Goal: Transaction & Acquisition: Obtain resource

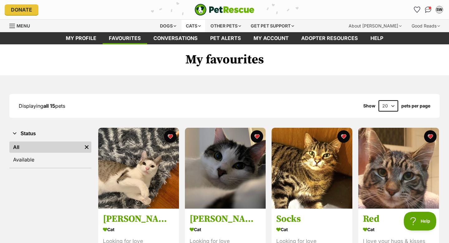
click at [191, 25] on div "Cats" at bounding box center [193, 26] width 24 height 12
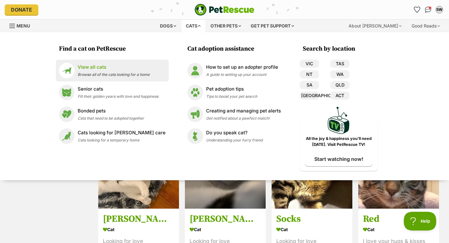
click at [147, 73] on span "Browse all of the cats looking for a home" at bounding box center [114, 74] width 72 height 5
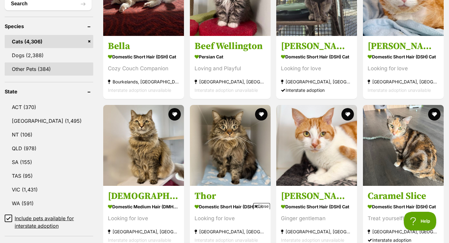
scroll to position [249, 0]
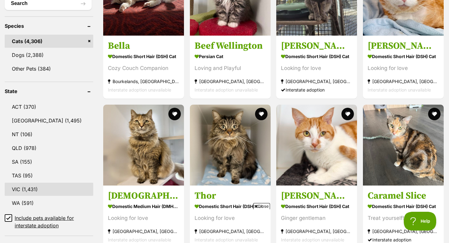
click at [44, 187] on link "VIC (1,431)" at bounding box center [49, 188] width 89 height 13
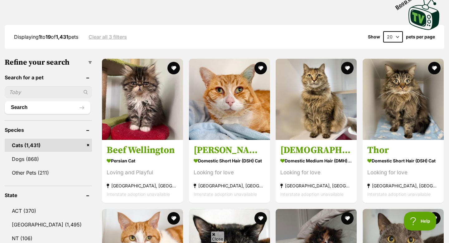
scroll to position [146, 0]
click at [154, 116] on img at bounding box center [142, 98] width 81 height 81
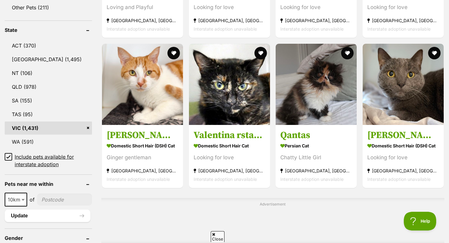
click at [42, 200] on input"] "postcode" at bounding box center [64, 199] width 55 height 12
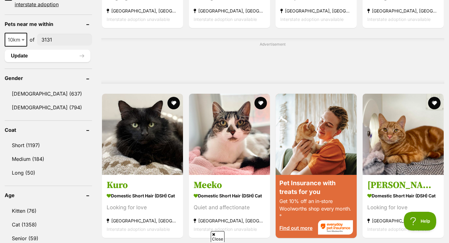
scroll to position [475, 0]
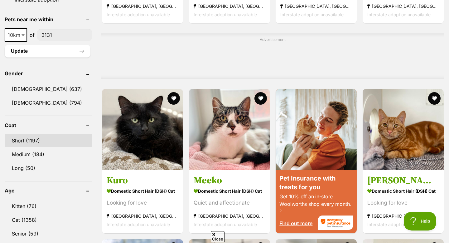
type input"] "3131"
click at [29, 134] on link "Short (1197)" at bounding box center [48, 140] width 87 height 13
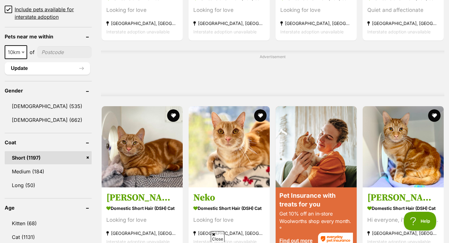
click at [59, 45] on div "10km 25km 50km 100km 250km 10km of" at bounding box center [48, 52] width 87 height 14
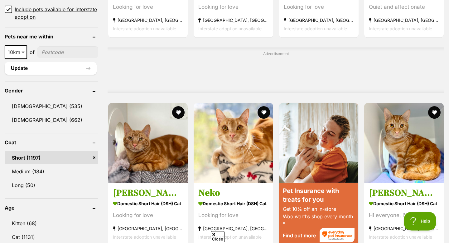
click at [59, 48] on input"] "postcode" at bounding box center [67, 52] width 61 height 12
type input"] "3131"
click at [66, 66] on button "Update" at bounding box center [51, 68] width 92 height 12
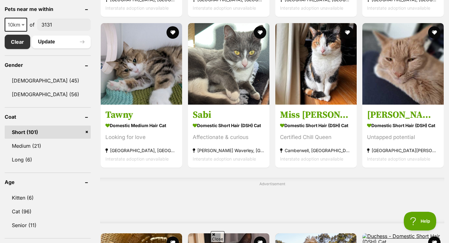
scroll to position [330, 0]
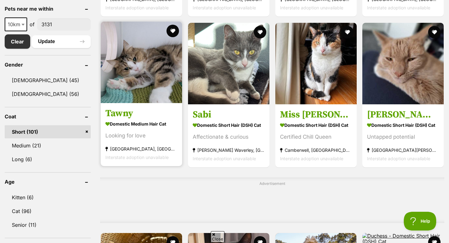
click at [120, 87] on img at bounding box center [141, 62] width 81 height 81
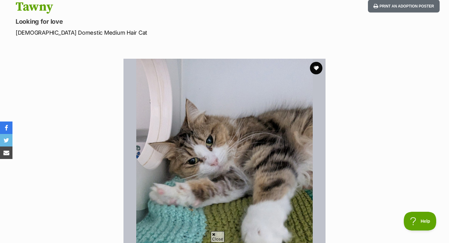
scroll to position [34, 0]
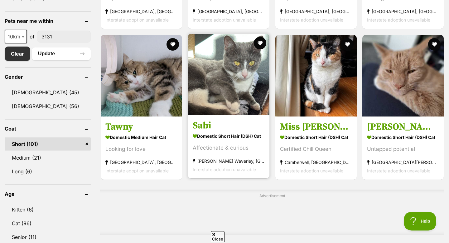
scroll to position [312, 0]
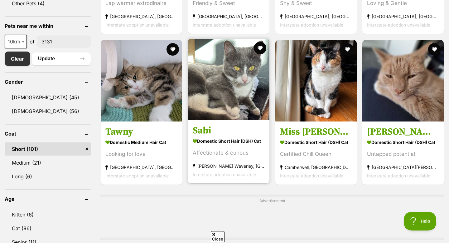
click at [227, 119] on img at bounding box center [228, 79] width 81 height 81
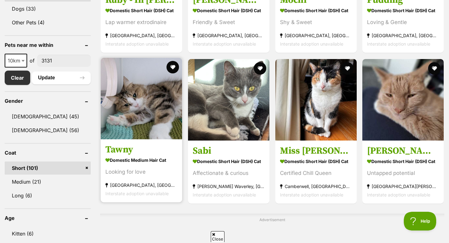
scroll to position [292, 0]
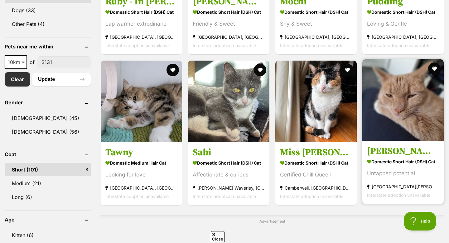
click at [386, 137] on img at bounding box center [402, 99] width 81 height 81
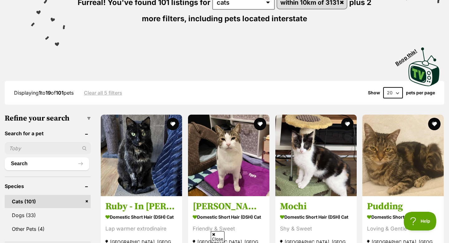
scroll to position [40, 0]
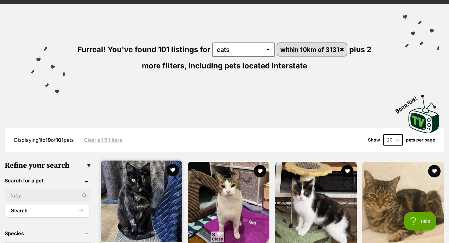
click at [115, 189] on img at bounding box center [141, 200] width 81 height 81
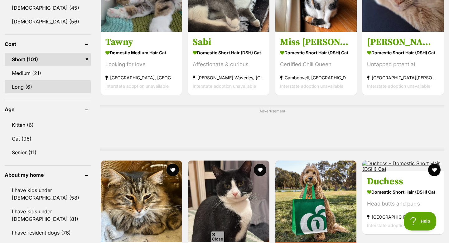
scroll to position [345, 0]
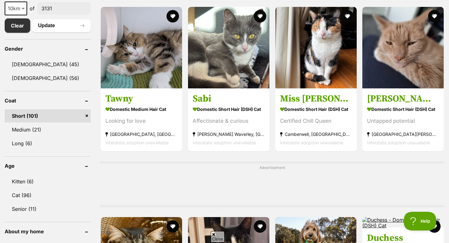
click at [58, 8] on input"] "3131" at bounding box center [64, 8] width 54 height 12
type input"] "3101"
click at [64, 25] on button "Update" at bounding box center [61, 25] width 59 height 12
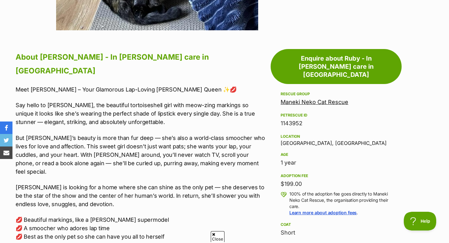
scroll to position [319, 0]
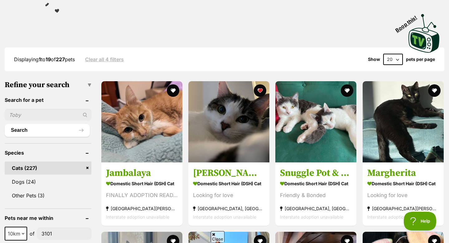
scroll to position [121, 0]
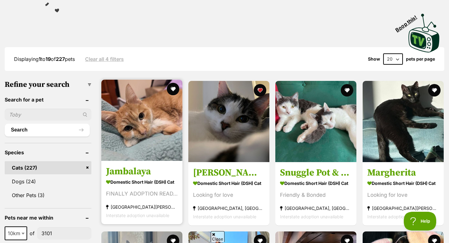
click at [130, 126] on img at bounding box center [141, 120] width 81 height 81
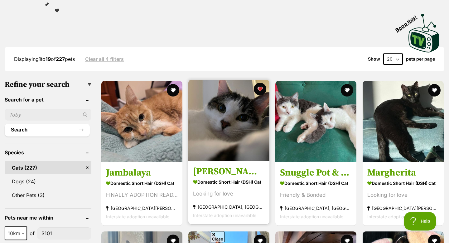
scroll to position [0, 0]
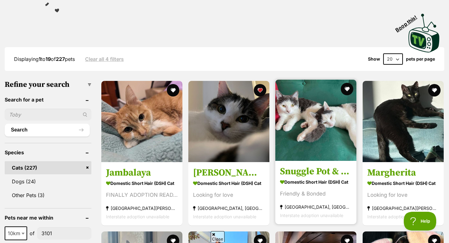
click at [326, 139] on img at bounding box center [315, 120] width 81 height 81
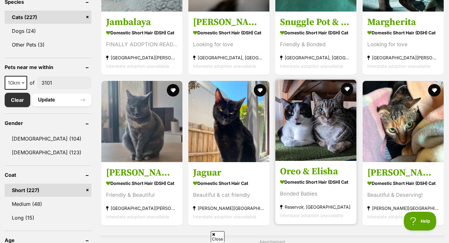
scroll to position [266, 0]
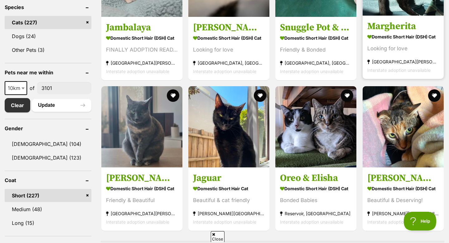
click at [406, 23] on h3 "Margherita" at bounding box center [403, 26] width 72 height 12
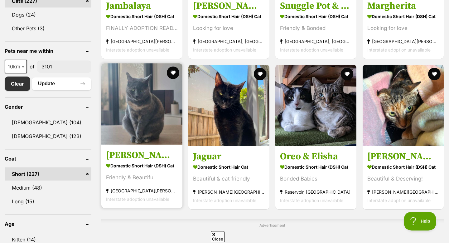
scroll to position [301, 0]
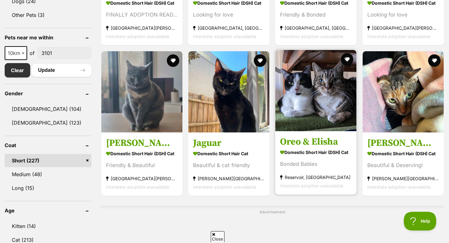
click at [321, 118] on img at bounding box center [315, 90] width 81 height 81
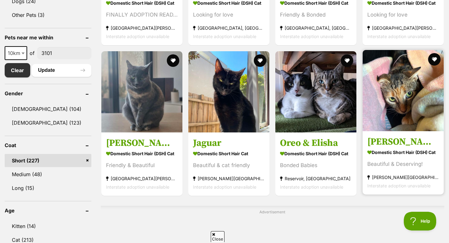
click at [391, 119] on img at bounding box center [403, 90] width 81 height 81
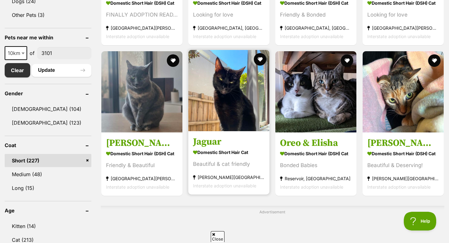
click at [229, 104] on img at bounding box center [228, 90] width 81 height 81
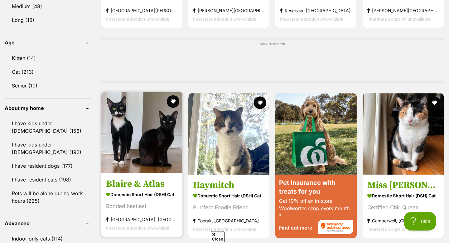
scroll to position [476, 0]
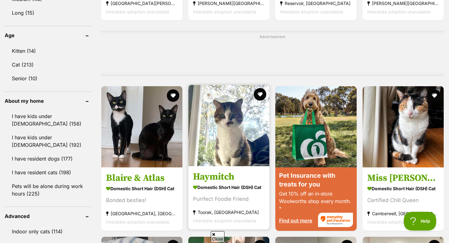
click at [229, 141] on img at bounding box center [228, 125] width 81 height 81
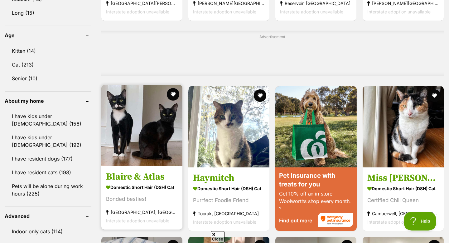
click at [146, 175] on h3 "Blaire & Atlas" at bounding box center [142, 177] width 72 height 12
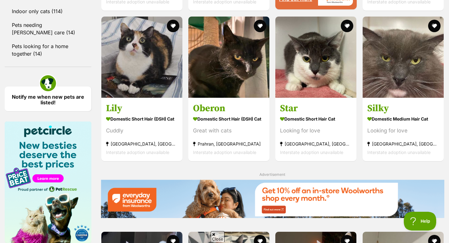
scroll to position [698, 0]
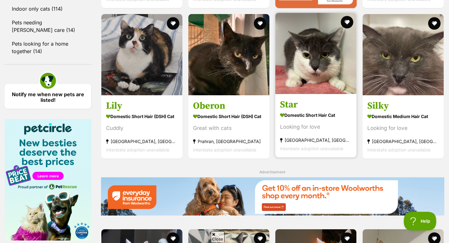
click at [337, 74] on img at bounding box center [315, 53] width 81 height 81
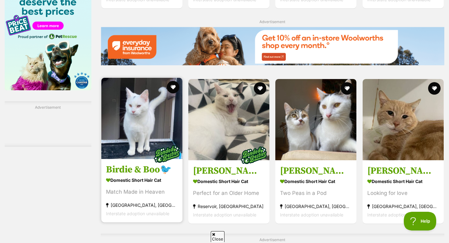
scroll to position [0, 0]
click at [160, 130] on img at bounding box center [141, 118] width 81 height 81
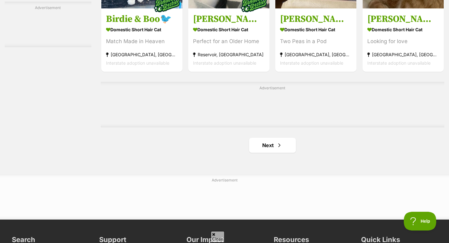
scroll to position [883, 0]
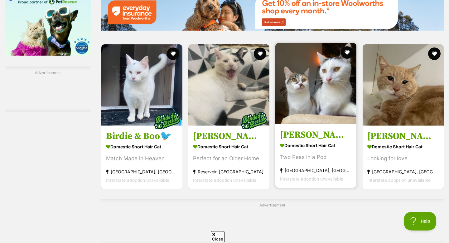
click at [318, 125] on link at bounding box center [315, 122] width 81 height 6
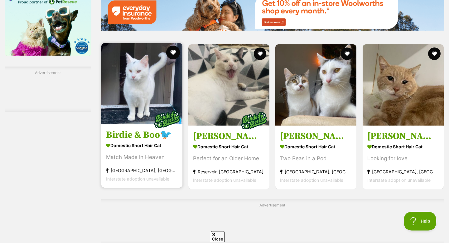
click at [171, 55] on button "favourite" at bounding box center [173, 53] width 14 height 14
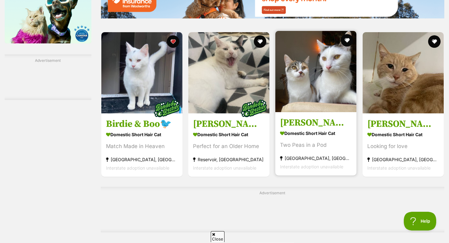
scroll to position [900, 0]
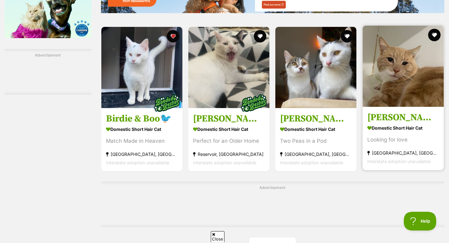
click at [390, 82] on img at bounding box center [403, 66] width 81 height 81
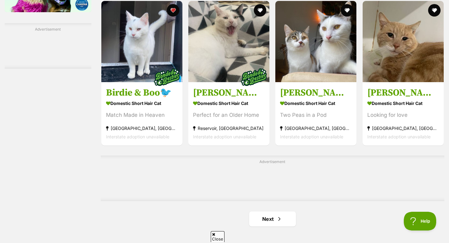
scroll to position [938, 0]
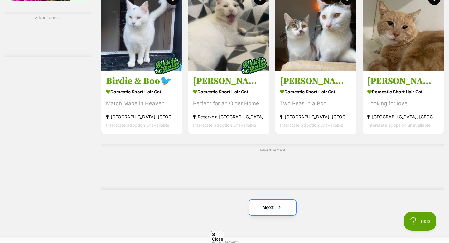
click at [264, 210] on link "Next" at bounding box center [272, 207] width 47 height 15
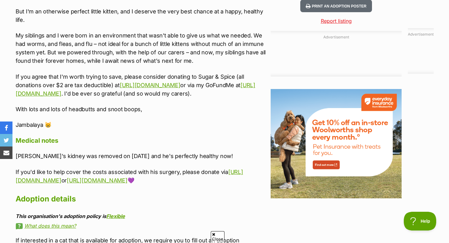
scroll to position [672, 0]
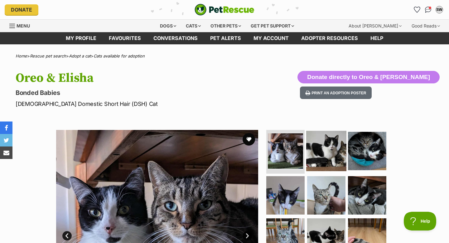
click at [325, 155] on img at bounding box center [326, 151] width 40 height 40
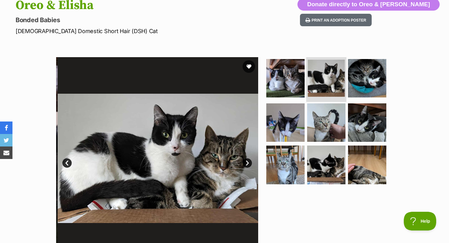
scroll to position [88, 0]
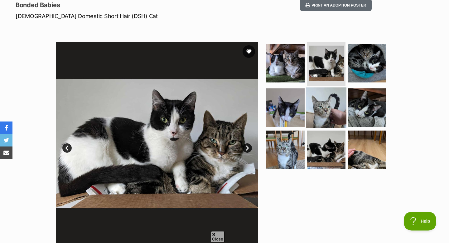
click at [327, 115] on img at bounding box center [326, 107] width 40 height 40
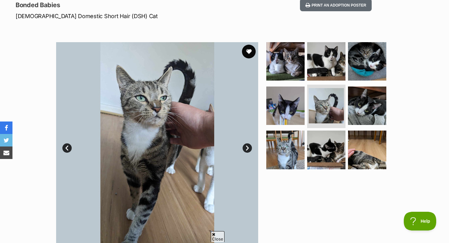
click at [248, 54] on button "favourite" at bounding box center [249, 52] width 14 height 14
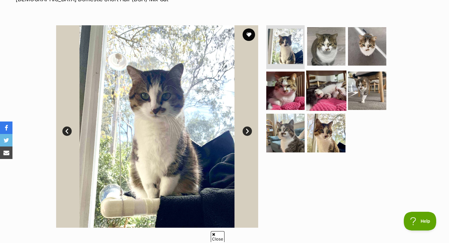
click at [327, 81] on img at bounding box center [326, 90] width 40 height 40
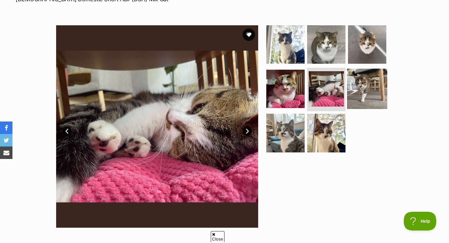
click at [363, 86] on img at bounding box center [367, 88] width 40 height 40
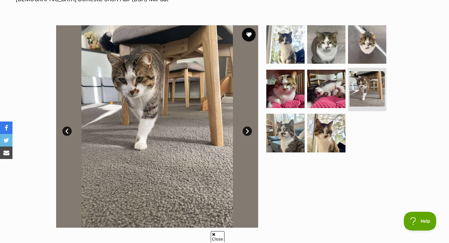
click at [247, 34] on button "favourite" at bounding box center [249, 35] width 14 height 14
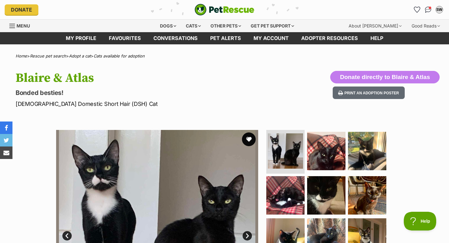
click at [251, 135] on button "favourite" at bounding box center [249, 139] width 14 height 14
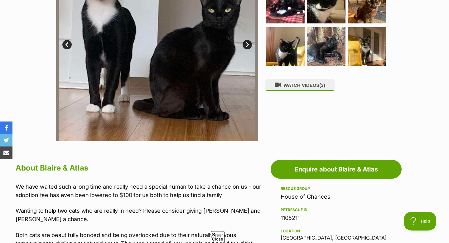
scroll to position [172, 0]
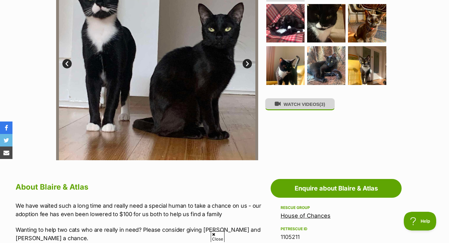
click at [284, 105] on button "WATCH VIDEOS (3)" at bounding box center [300, 104] width 70 height 12
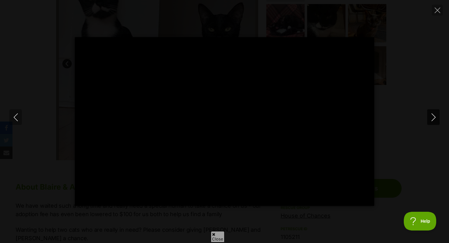
click at [438, 115] on button "Next" at bounding box center [433, 117] width 12 height 16
type input "14.71"
click at [437, 115] on button "Next" at bounding box center [433, 117] width 12 height 16
type input "8.56"
click at [441, 12] on button "Close" at bounding box center [437, 10] width 11 height 11
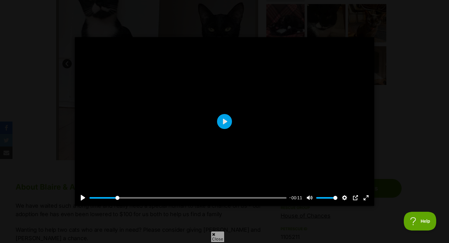
type input "14.63"
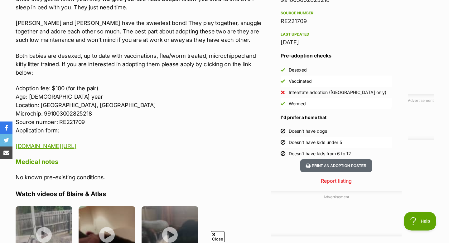
scroll to position [533, 0]
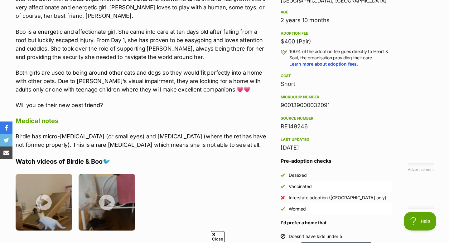
scroll to position [355, 0]
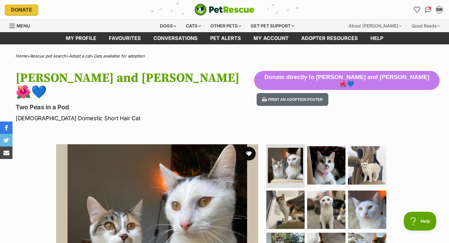
click at [249, 147] on button "favourite" at bounding box center [249, 154] width 14 height 14
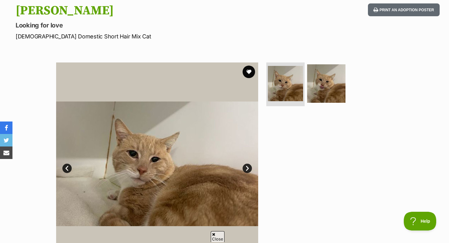
click at [253, 65] on img at bounding box center [157, 163] width 202 height 202
click at [251, 67] on button "favourite" at bounding box center [249, 72] width 14 height 14
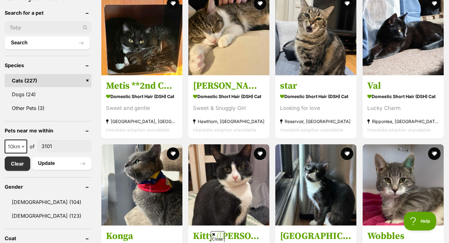
scroll to position [206, 0]
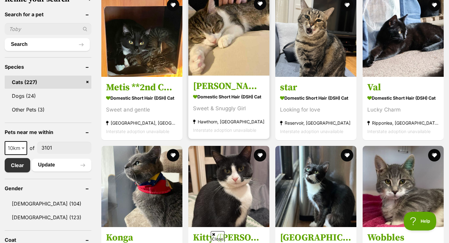
click at [242, 75] on img at bounding box center [228, 34] width 81 height 81
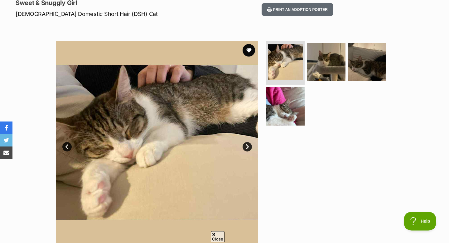
scroll to position [83, 0]
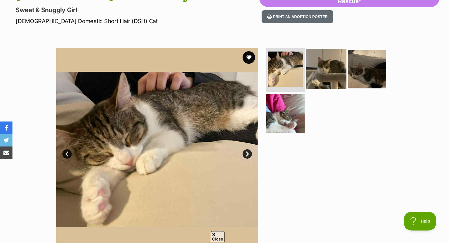
click at [325, 75] on img at bounding box center [326, 69] width 40 height 40
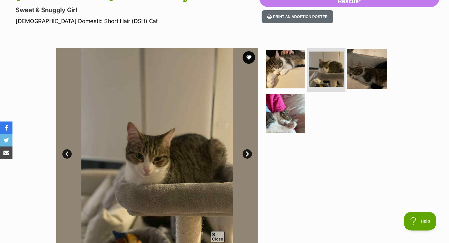
click at [359, 75] on img at bounding box center [367, 69] width 40 height 40
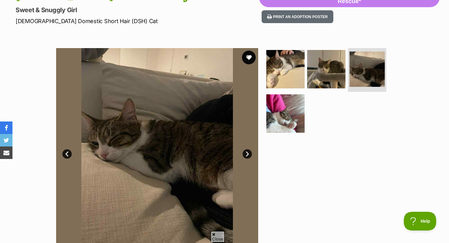
click at [249, 57] on button "favourite" at bounding box center [249, 58] width 14 height 14
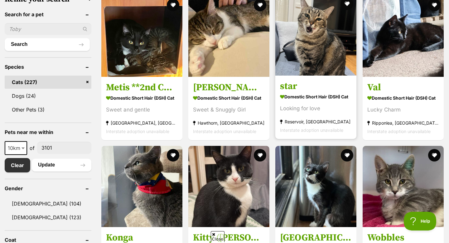
click at [328, 61] on img at bounding box center [315, 34] width 81 height 81
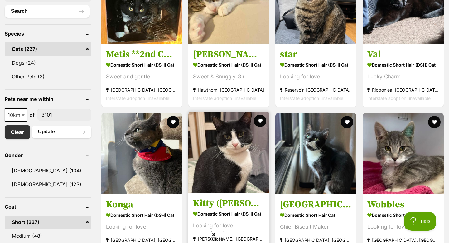
scroll to position [240, 0]
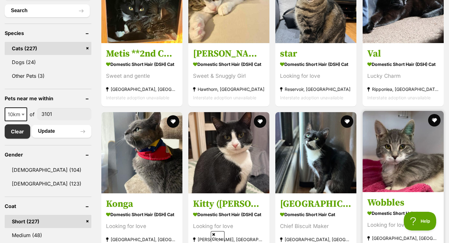
click at [408, 167] on img at bounding box center [403, 151] width 81 height 81
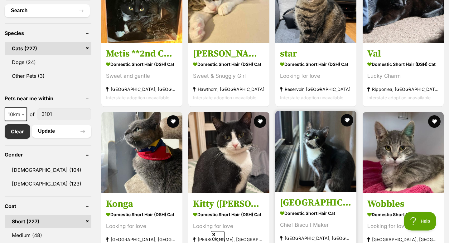
click at [293, 156] on img at bounding box center [315, 151] width 81 height 81
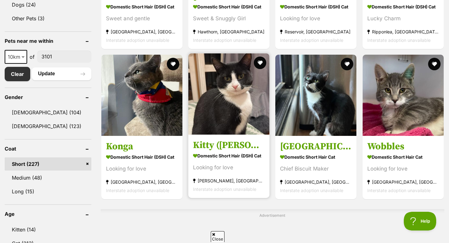
scroll to position [301, 0]
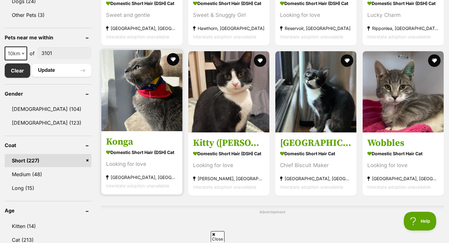
click at [155, 116] on img at bounding box center [141, 90] width 81 height 81
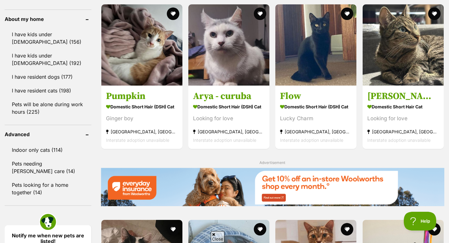
scroll to position [558, 0]
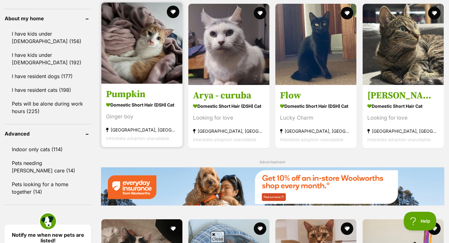
click at [126, 63] on img at bounding box center [141, 42] width 81 height 81
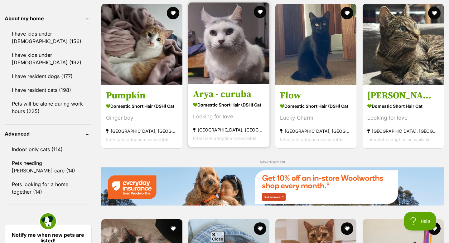
click at [236, 63] on img at bounding box center [228, 42] width 81 height 81
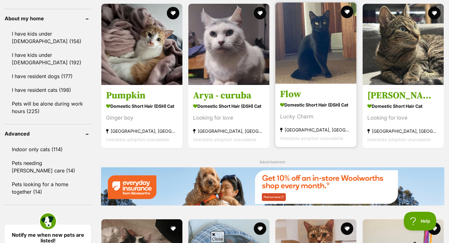
click at [314, 39] on img at bounding box center [315, 42] width 81 height 81
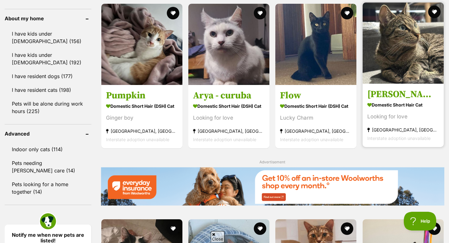
click at [419, 83] on img at bounding box center [403, 42] width 81 height 81
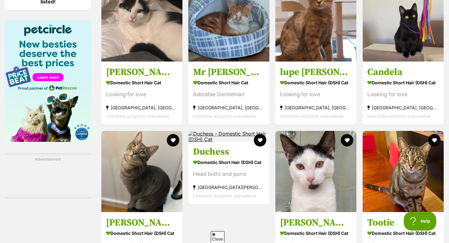
scroll to position [738, 0]
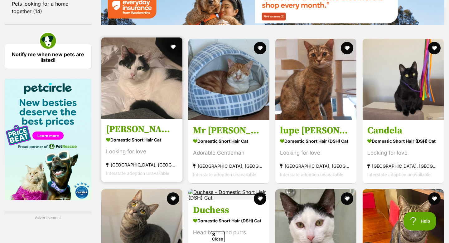
click at [133, 96] on img at bounding box center [141, 77] width 81 height 81
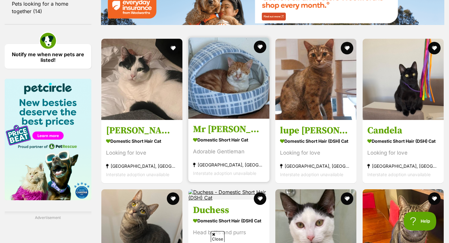
click at [212, 99] on img at bounding box center [228, 77] width 81 height 81
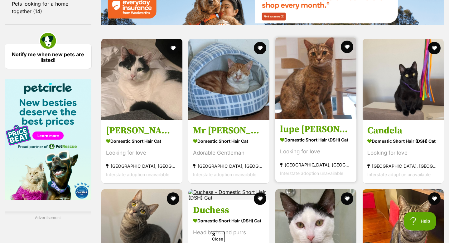
click at [314, 104] on img at bounding box center [315, 77] width 81 height 81
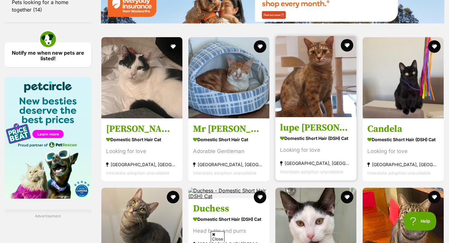
scroll to position [746, 0]
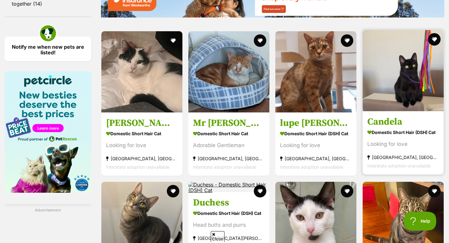
click at [417, 97] on img at bounding box center [403, 70] width 81 height 81
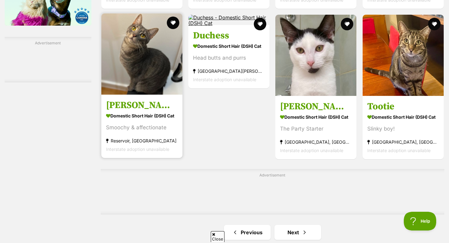
scroll to position [899, 0]
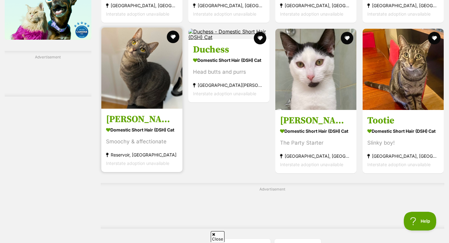
click at [134, 110] on link at bounding box center [141, 107] width 81 height 6
click at [130, 94] on img at bounding box center [141, 67] width 81 height 81
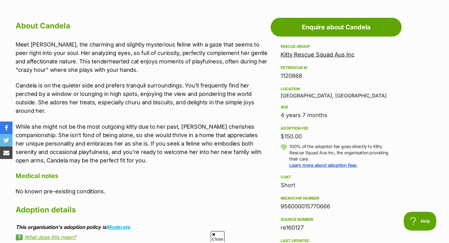
scroll to position [334, 0]
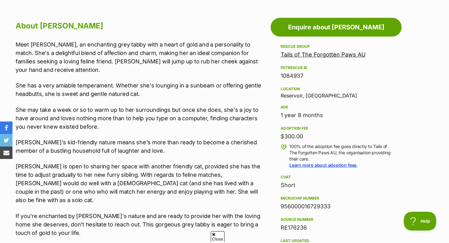
scroll to position [485, 0]
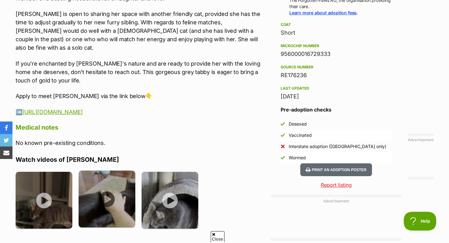
click at [99, 192] on img at bounding box center [107, 198] width 57 height 57
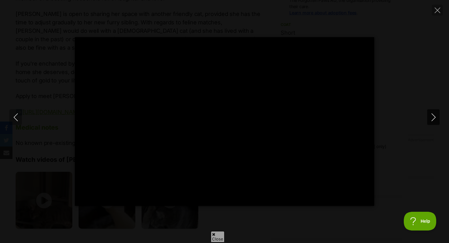
scroll to position [0, 0]
click at [435, 112] on button "Next" at bounding box center [433, 117] width 12 height 16
type input "4.75"
click at [436, 8] on icon "Close" at bounding box center [438, 10] width 6 height 6
type input "16.9"
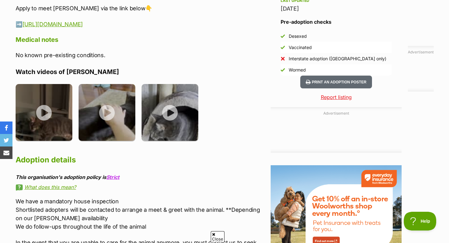
scroll to position [573, 0]
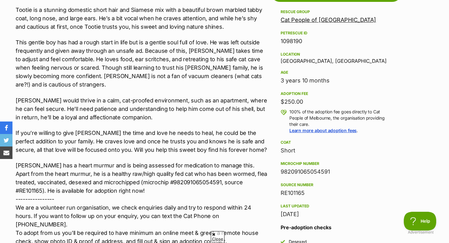
scroll to position [368, 0]
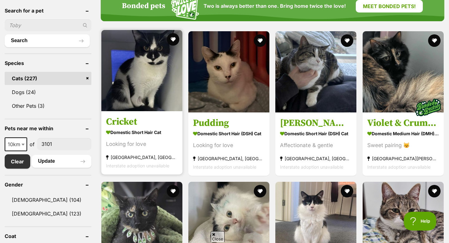
click at [131, 105] on img at bounding box center [141, 70] width 81 height 81
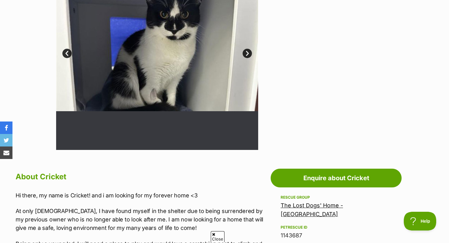
scroll to position [121, 0]
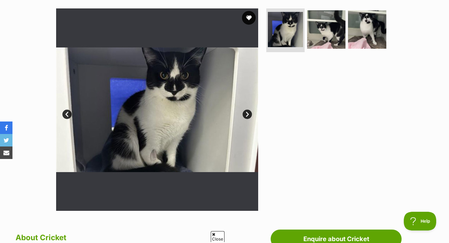
click at [250, 21] on button "favourite" at bounding box center [249, 18] width 14 height 14
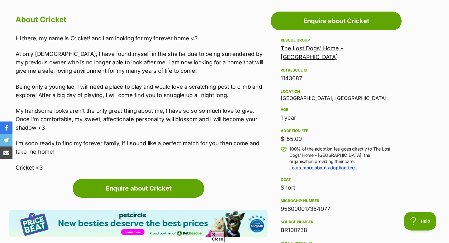
scroll to position [343, 0]
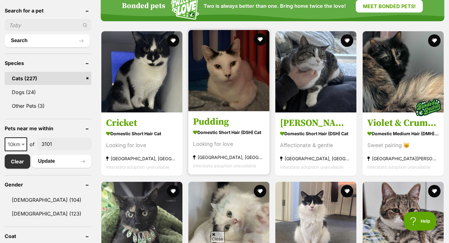
click at [238, 93] on img at bounding box center [228, 70] width 81 height 81
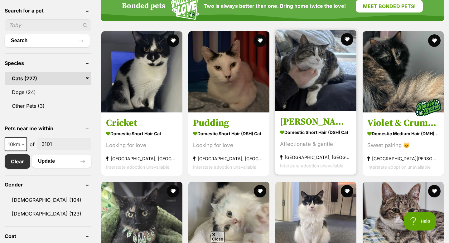
click at [315, 107] on img at bounding box center [315, 70] width 81 height 81
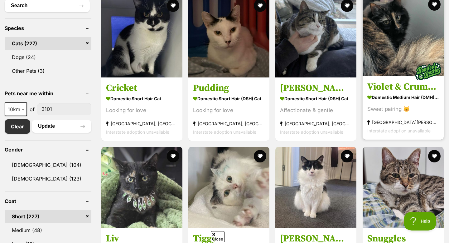
click at [398, 69] on img at bounding box center [403, 35] width 81 height 81
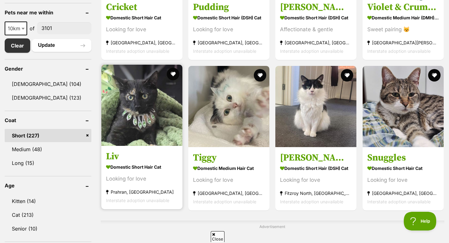
scroll to position [327, 0]
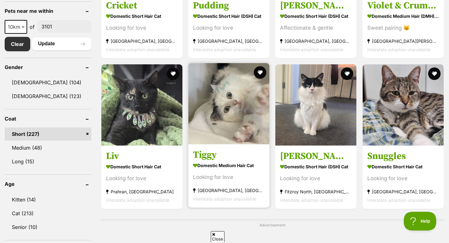
click at [225, 118] on img at bounding box center [228, 103] width 81 height 81
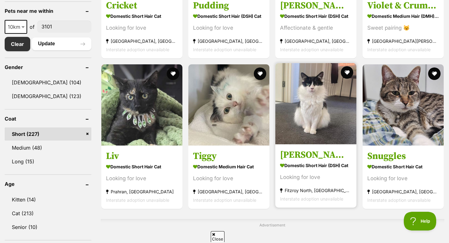
click at [319, 135] on img at bounding box center [315, 103] width 81 height 81
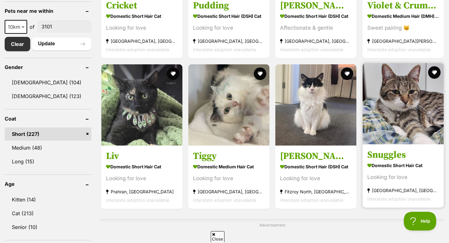
click at [395, 134] on img at bounding box center [403, 103] width 81 height 81
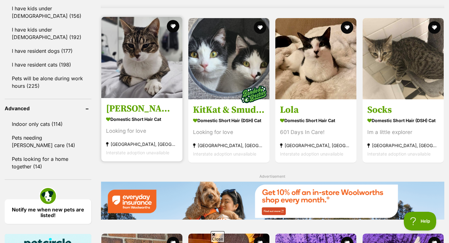
scroll to position [570, 0]
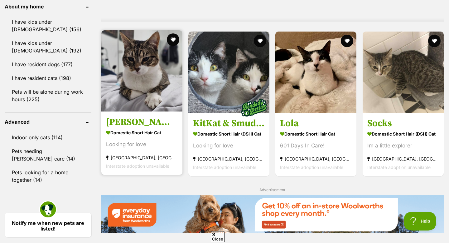
click at [144, 98] on img at bounding box center [141, 70] width 81 height 81
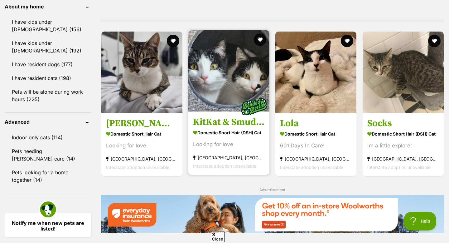
click at [241, 88] on img at bounding box center [228, 70] width 81 height 81
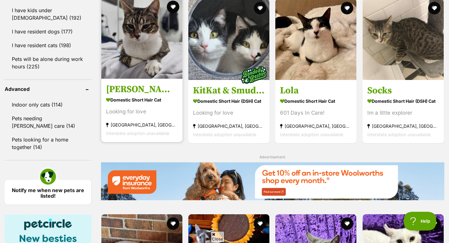
scroll to position [614, 0]
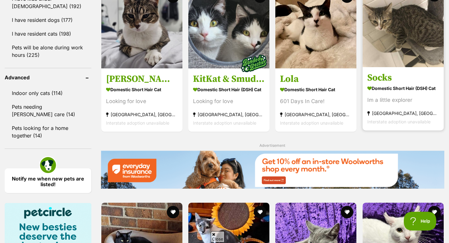
click at [380, 49] on img at bounding box center [403, 26] width 81 height 81
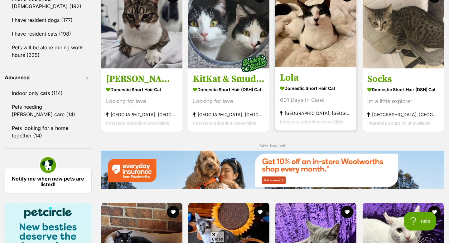
click at [314, 45] on img at bounding box center [315, 26] width 81 height 81
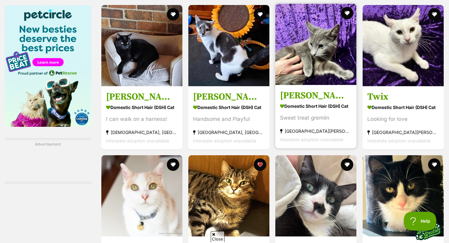
scroll to position [0, 0]
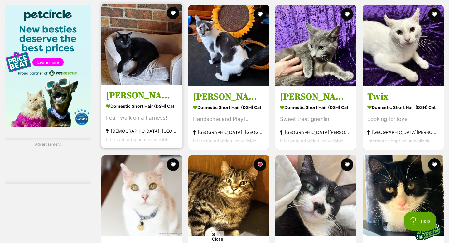
click at [128, 55] on img at bounding box center [141, 44] width 81 height 81
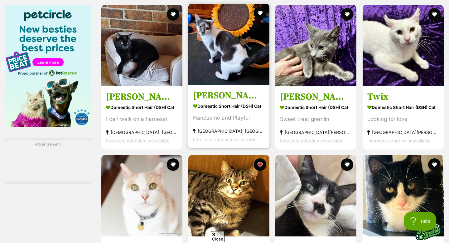
click at [240, 70] on img at bounding box center [228, 44] width 81 height 81
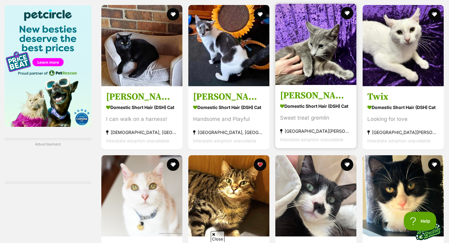
click at [324, 59] on img at bounding box center [315, 44] width 81 height 81
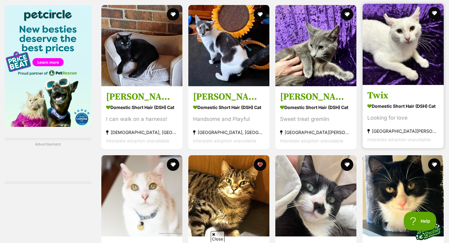
click at [399, 70] on img at bounding box center [403, 44] width 81 height 81
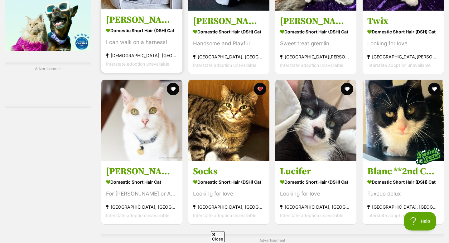
scroll to position [888, 0]
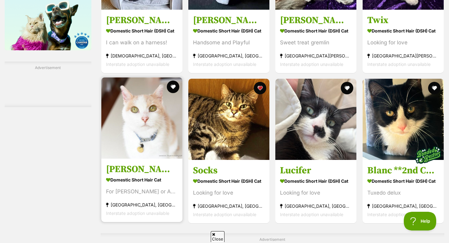
click at [118, 124] on img at bounding box center [141, 117] width 81 height 81
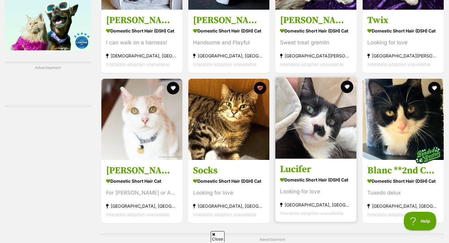
click at [323, 160] on link at bounding box center [315, 157] width 81 height 6
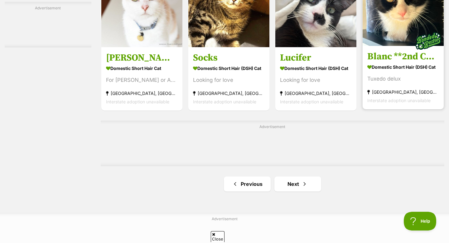
scroll to position [1118, 0]
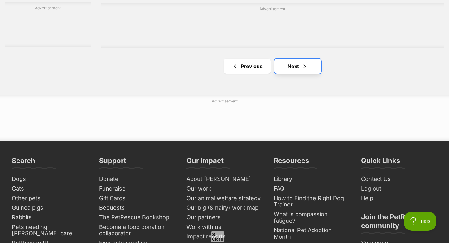
click at [296, 67] on link "Next" at bounding box center [297, 66] width 47 height 15
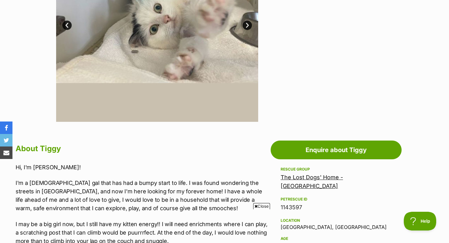
scroll to position [129, 0]
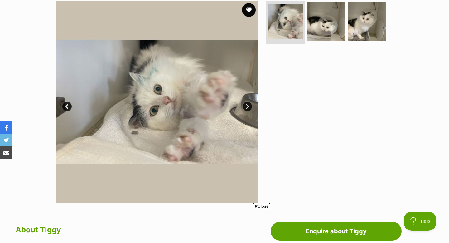
click at [247, 8] on button "favourite" at bounding box center [249, 10] width 14 height 14
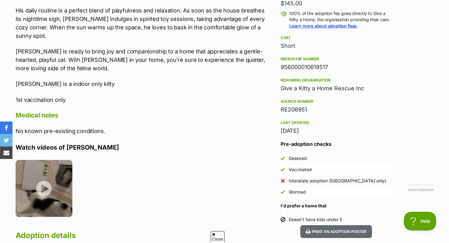
scroll to position [491, 0]
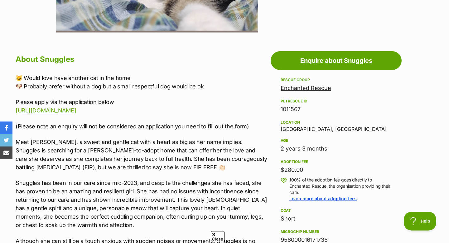
scroll to position [303, 0]
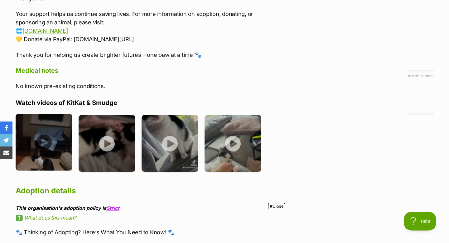
scroll to position [916, 0]
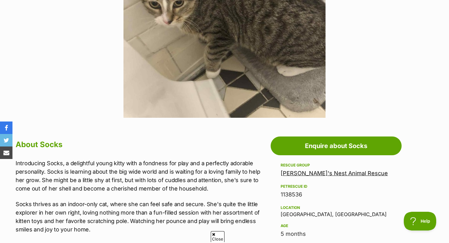
scroll to position [157, 0]
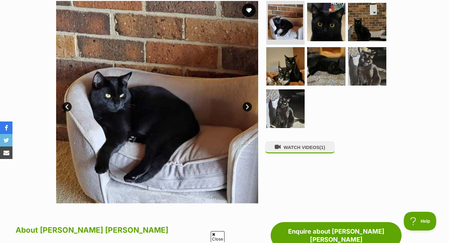
click at [252, 13] on button "favourite" at bounding box center [249, 10] width 14 height 14
click at [303, 67] on img at bounding box center [285, 66] width 40 height 40
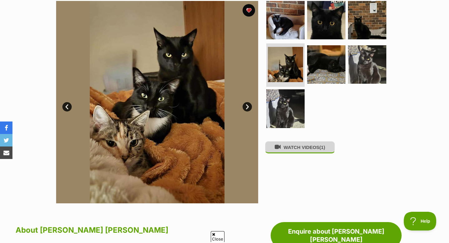
click at [291, 144] on button "WATCH VIDEOS (1)" at bounding box center [300, 147] width 70 height 12
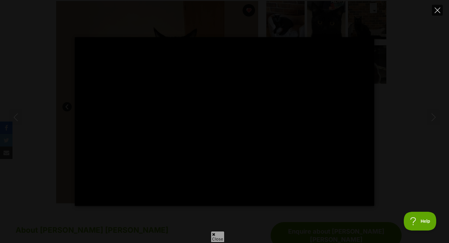
click at [438, 9] on icon "Close" at bounding box center [438, 10] width 6 height 6
type input "6.22"
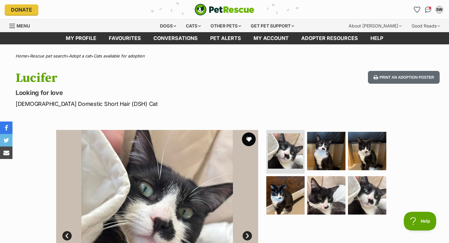
click at [249, 137] on button "favourite" at bounding box center [249, 139] width 14 height 14
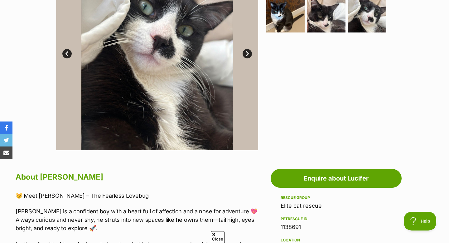
scroll to position [184, 0]
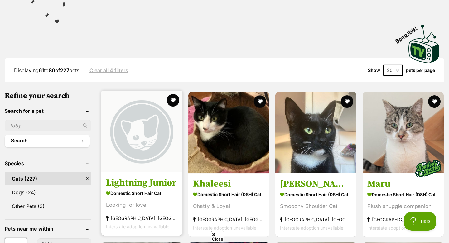
click at [155, 158] on img at bounding box center [141, 131] width 81 height 81
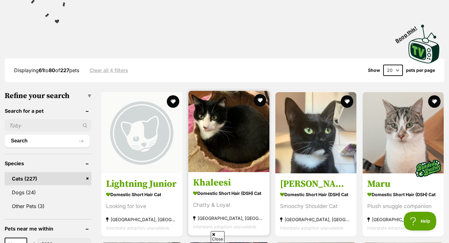
click at [243, 155] on img at bounding box center [228, 131] width 81 height 81
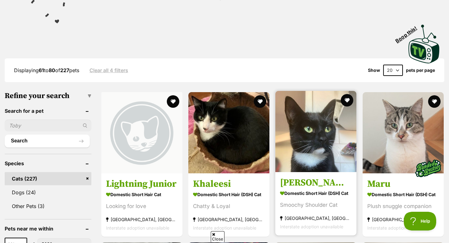
click at [317, 186] on h3 "Luna Sanderson" at bounding box center [316, 182] width 72 height 12
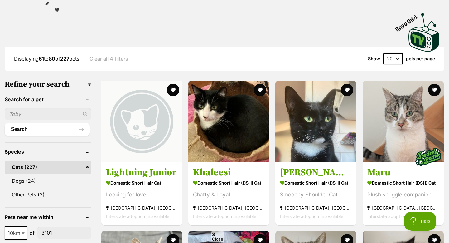
scroll to position [124, 0]
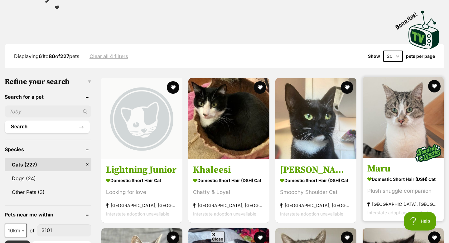
click at [402, 125] on img at bounding box center [403, 117] width 81 height 81
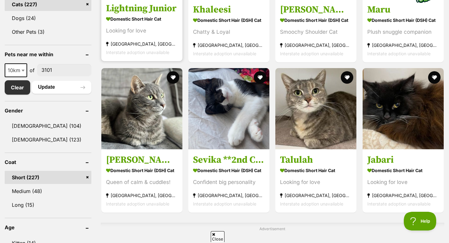
scroll to position [285, 0]
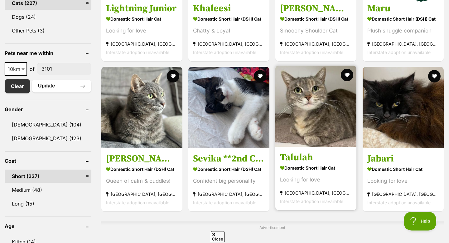
click at [311, 121] on img at bounding box center [315, 105] width 81 height 81
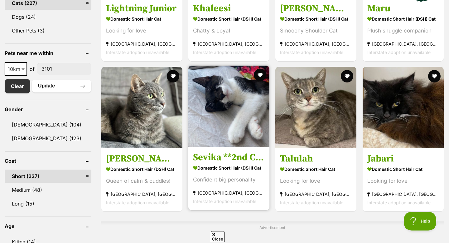
click at [248, 130] on img at bounding box center [228, 105] width 81 height 81
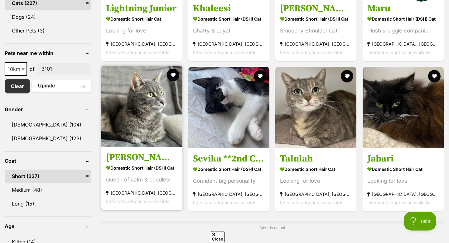
click at [144, 116] on img at bounding box center [141, 105] width 81 height 81
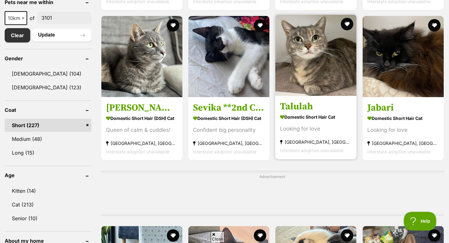
scroll to position [339, 0]
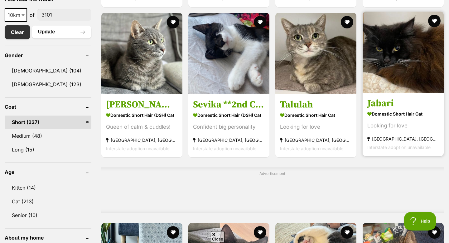
click at [407, 66] on img at bounding box center [403, 52] width 81 height 81
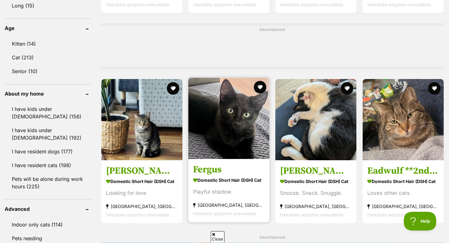
scroll to position [484, 0]
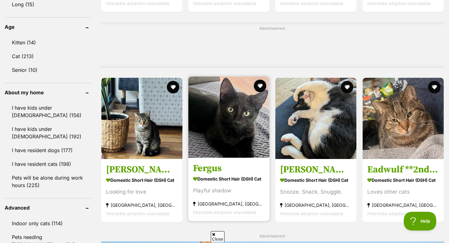
click at [203, 156] on img at bounding box center [228, 116] width 81 height 81
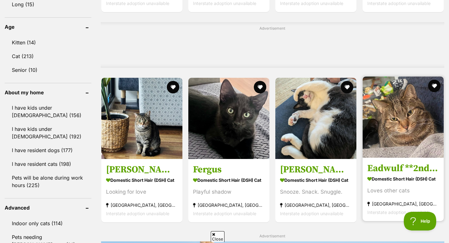
click at [391, 130] on img at bounding box center [403, 116] width 81 height 81
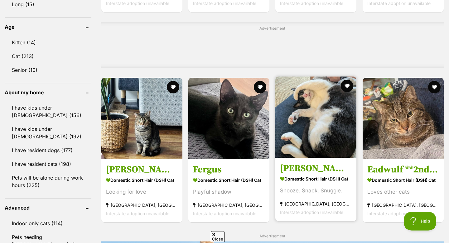
click at [336, 154] on img at bounding box center [315, 116] width 81 height 81
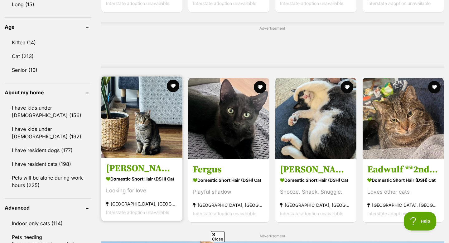
click at [128, 113] on img at bounding box center [141, 116] width 81 height 81
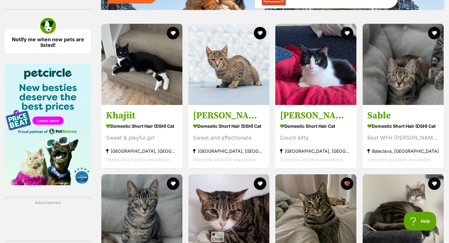
scroll to position [755, 0]
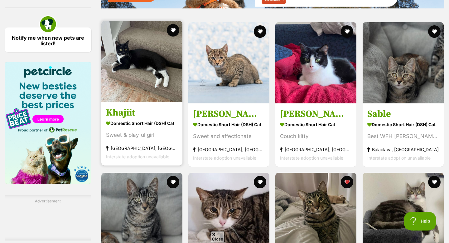
click at [135, 78] on img at bounding box center [141, 61] width 81 height 81
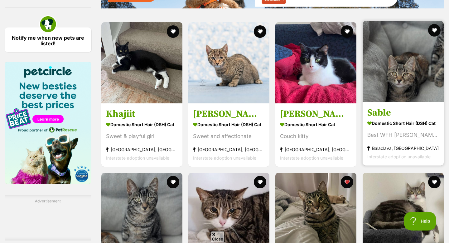
click at [423, 85] on img at bounding box center [403, 61] width 81 height 81
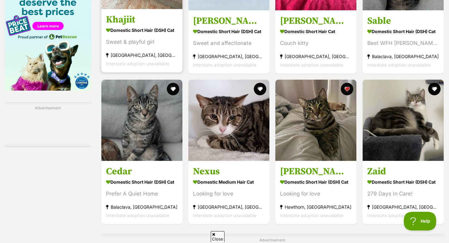
scroll to position [848, 0]
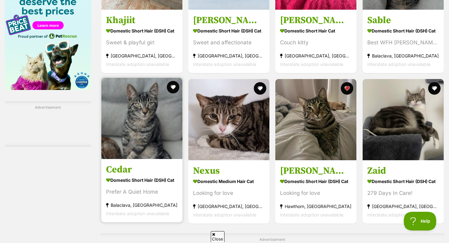
click at [127, 139] on img at bounding box center [141, 118] width 81 height 81
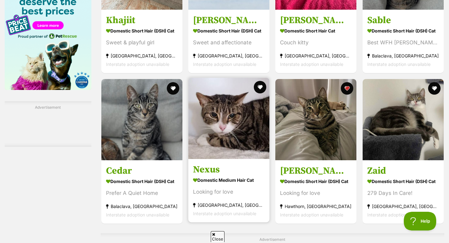
click at [234, 146] on img at bounding box center [228, 118] width 81 height 81
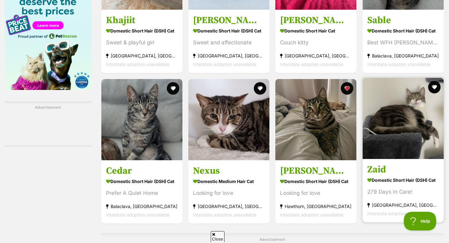
click at [398, 164] on link "Zaid Domestic Short Hair (DSH) Cat 279 Days In Care! Carnegie, VIC Interstate a…" at bounding box center [403, 189] width 81 height 63
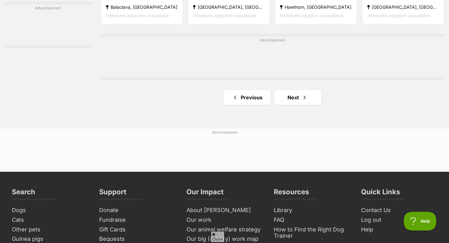
scroll to position [1049, 0]
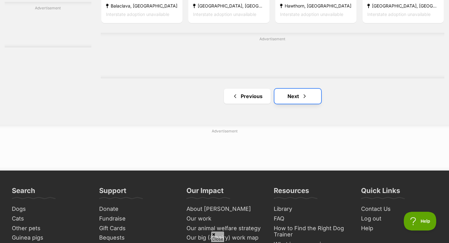
click at [305, 91] on link "Next" at bounding box center [297, 96] width 47 height 15
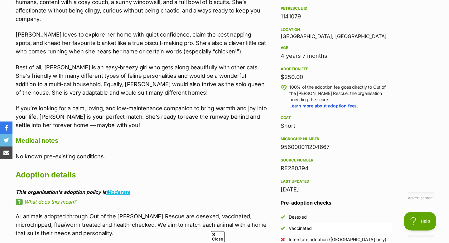
scroll to position [390, 0]
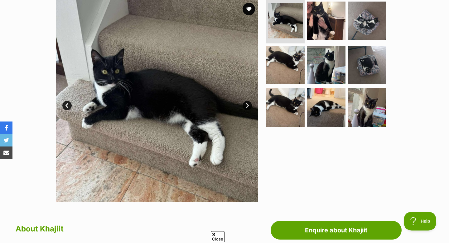
scroll to position [128, 0]
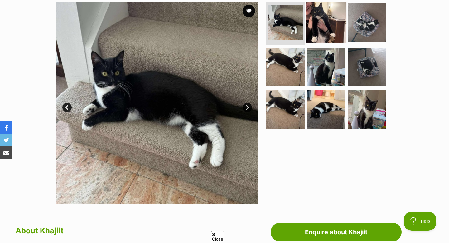
click at [325, 28] on img at bounding box center [326, 22] width 40 height 40
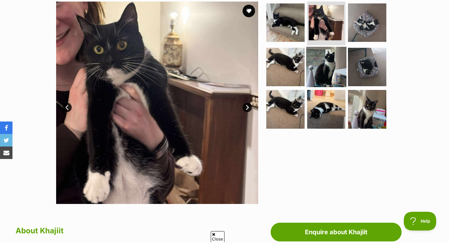
click at [310, 47] on img at bounding box center [326, 66] width 40 height 40
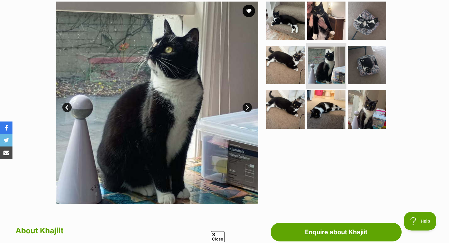
click at [335, 60] on img at bounding box center [326, 64] width 37 height 37
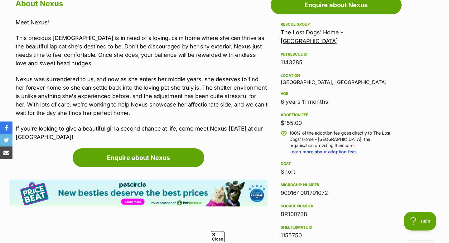
scroll to position [359, 0]
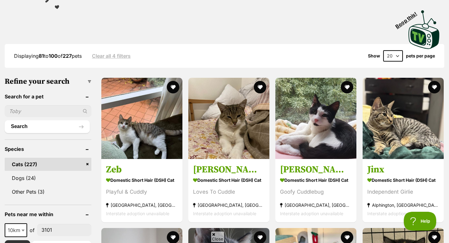
scroll to position [126, 0]
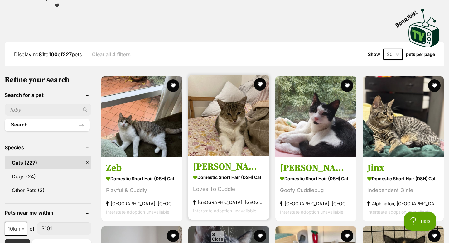
click at [218, 107] on img at bounding box center [228, 115] width 81 height 81
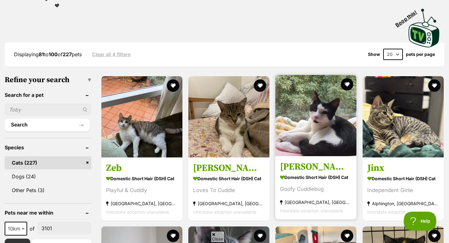
click at [309, 127] on img at bounding box center [315, 115] width 81 height 81
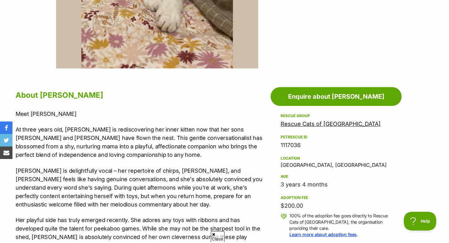
scroll to position [264, 0]
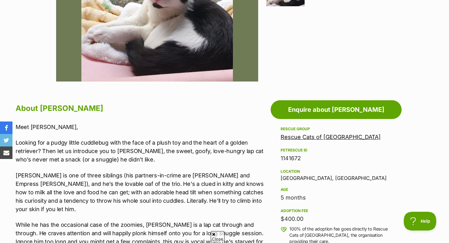
scroll to position [250, 0]
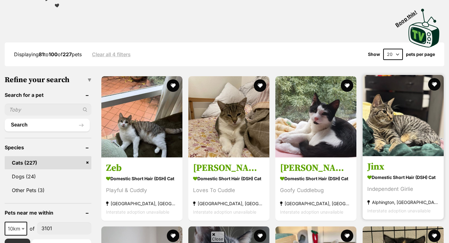
click at [411, 137] on img at bounding box center [403, 115] width 81 height 81
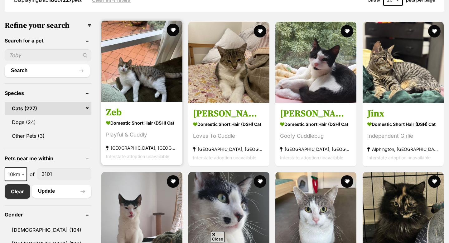
scroll to position [181, 0]
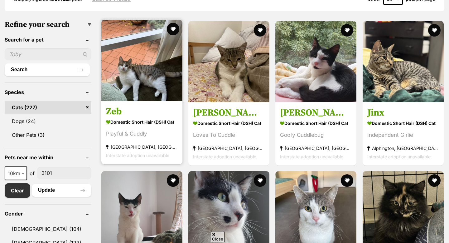
click at [139, 79] on img at bounding box center [141, 60] width 81 height 81
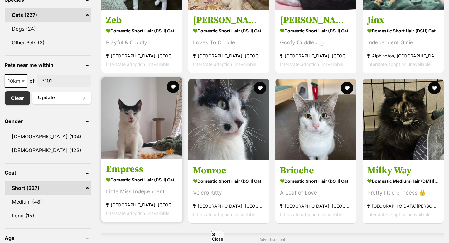
scroll to position [291, 0]
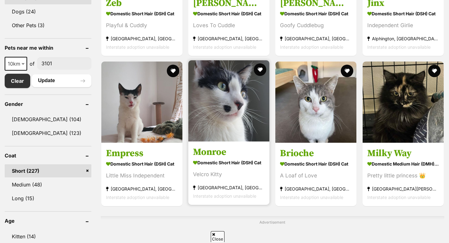
click at [243, 135] on img at bounding box center [228, 100] width 81 height 81
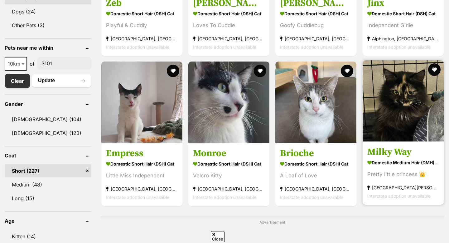
click at [395, 140] on img at bounding box center [403, 100] width 81 height 81
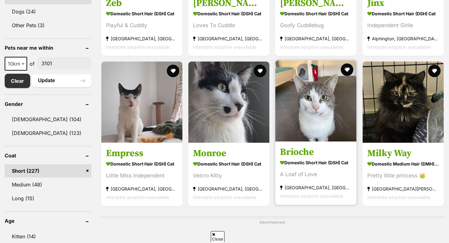
click at [328, 118] on img at bounding box center [315, 100] width 81 height 81
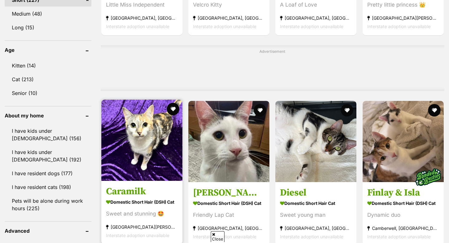
scroll to position [485, 0]
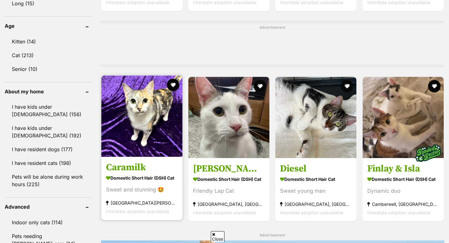
click at [136, 122] on img at bounding box center [141, 115] width 81 height 81
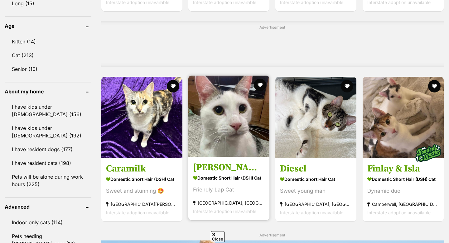
click at [239, 155] on img at bounding box center [228, 115] width 81 height 81
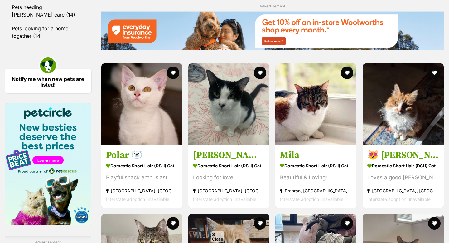
scroll to position [715, 0]
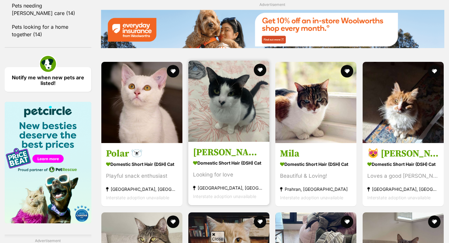
click at [230, 111] on img at bounding box center [228, 100] width 81 height 81
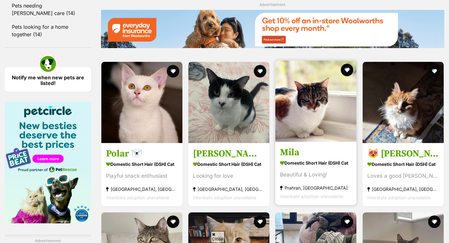
click at [318, 117] on img at bounding box center [315, 100] width 81 height 81
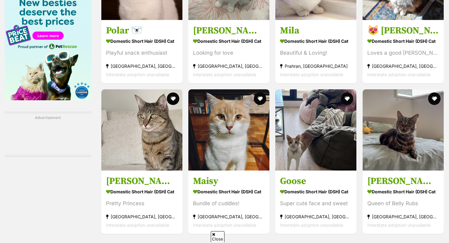
scroll to position [840, 0]
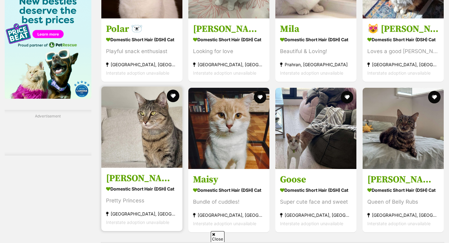
click at [155, 136] on img at bounding box center [141, 126] width 81 height 81
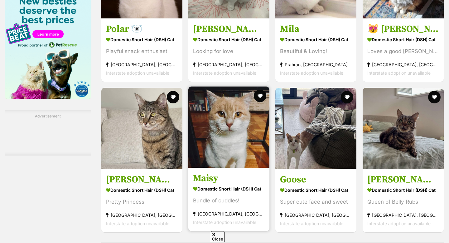
click at [222, 144] on img at bounding box center [228, 126] width 81 height 81
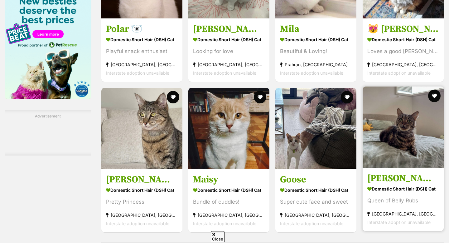
click at [403, 147] on img at bounding box center [403, 126] width 81 height 81
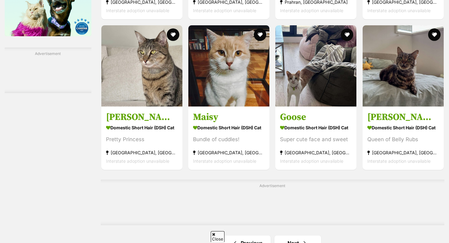
scroll to position [946, 0]
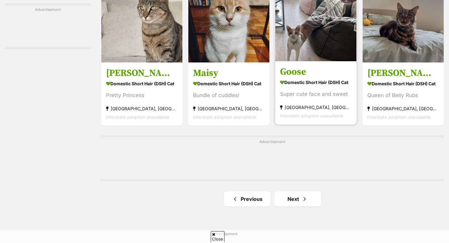
click at [321, 54] on img at bounding box center [315, 20] width 81 height 81
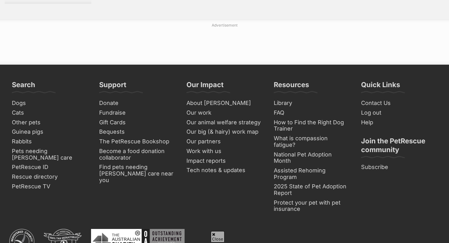
scroll to position [1118, 0]
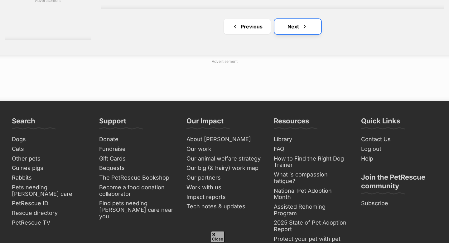
click at [307, 30] on span "Next page" at bounding box center [304, 26] width 6 height 7
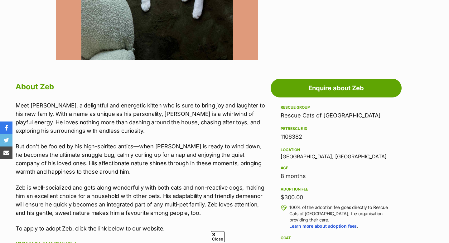
scroll to position [271, 0]
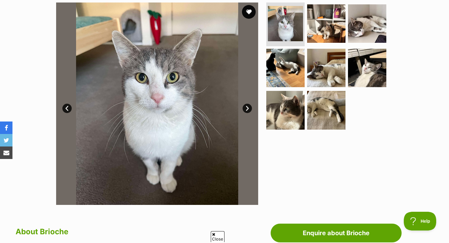
click at [251, 9] on button "favourite" at bounding box center [249, 12] width 14 height 14
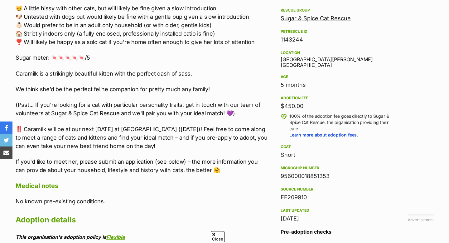
scroll to position [372, 0]
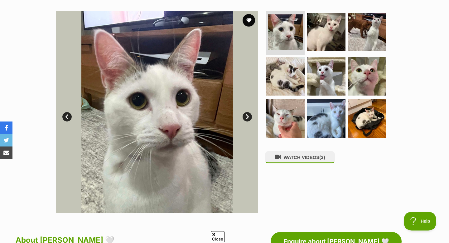
scroll to position [118, 0]
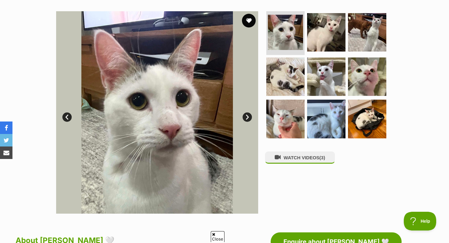
click at [250, 17] on button "favourite" at bounding box center [249, 21] width 14 height 14
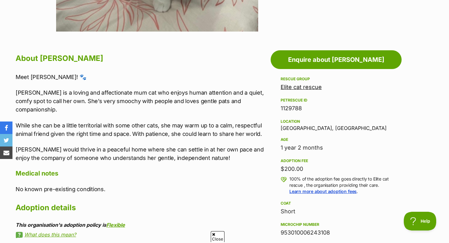
scroll to position [109, 0]
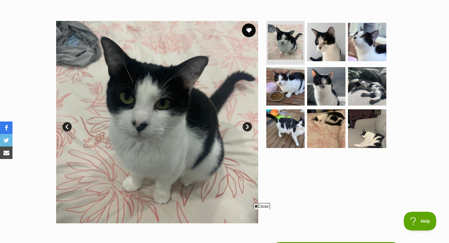
click at [250, 27] on button "favourite" at bounding box center [249, 30] width 14 height 14
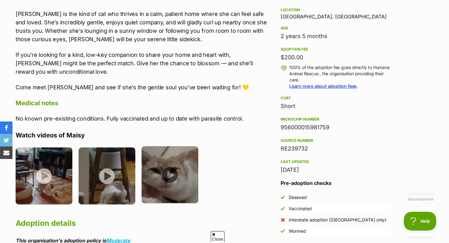
click at [164, 187] on img at bounding box center [170, 174] width 57 height 57
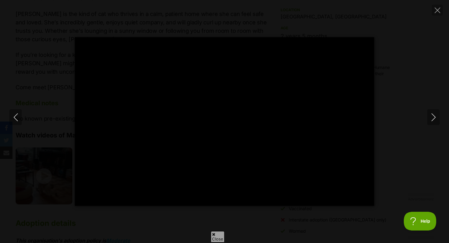
click at [435, 16] on div "Pause Play % buffered 00:00 -00:05 Unmute Mute Disable captions Enable captions…" at bounding box center [224, 121] width 449 height 243
type input "29.88"
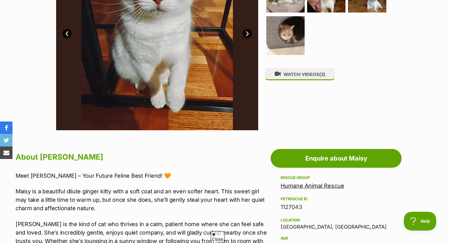
scroll to position [51, 0]
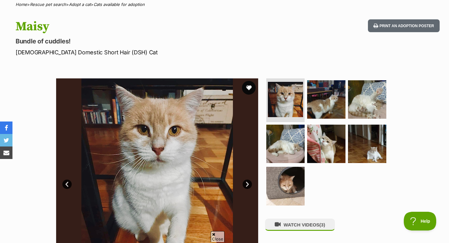
click at [252, 87] on button "favourite" at bounding box center [249, 88] width 14 height 14
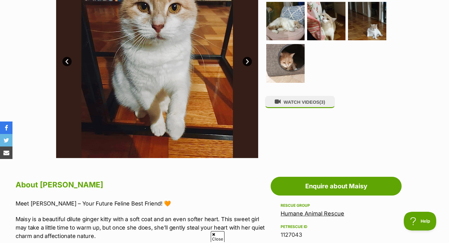
scroll to position [66, 0]
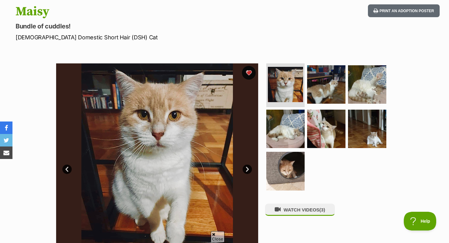
click at [251, 72] on button "favourite" at bounding box center [249, 73] width 14 height 14
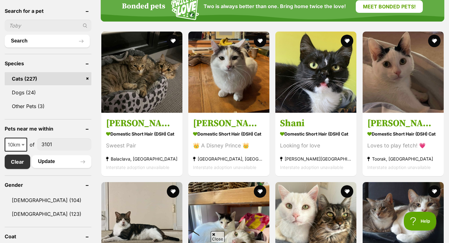
scroll to position [210, 0]
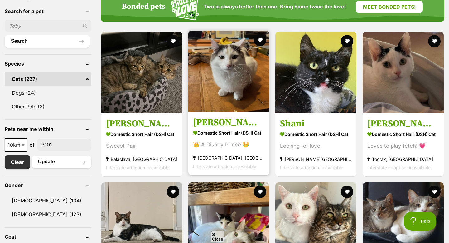
click at [234, 99] on img at bounding box center [228, 71] width 81 height 81
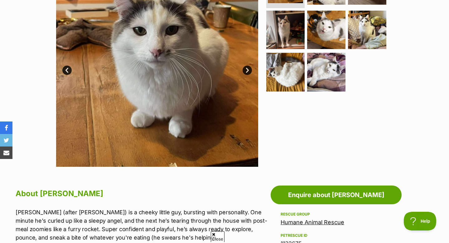
scroll to position [89, 0]
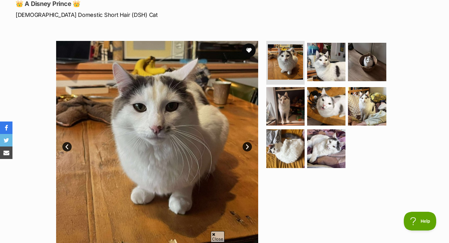
click at [248, 52] on button "favourite" at bounding box center [249, 50] width 14 height 14
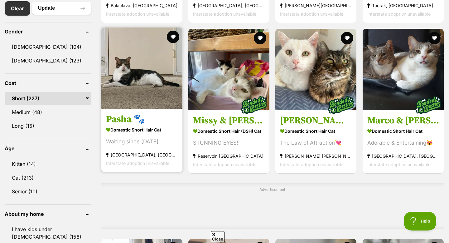
click at [151, 89] on img at bounding box center [141, 67] width 81 height 81
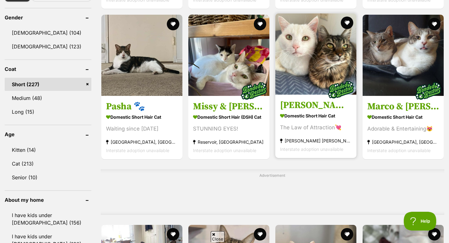
scroll to position [387, 0]
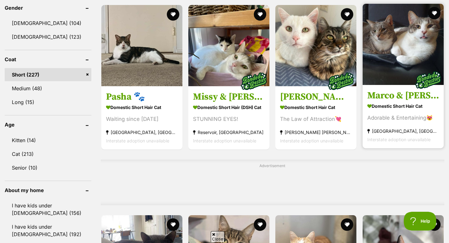
click at [400, 74] on img at bounding box center [403, 44] width 81 height 81
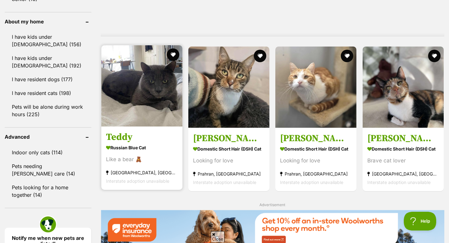
click at [138, 100] on img at bounding box center [141, 85] width 81 height 81
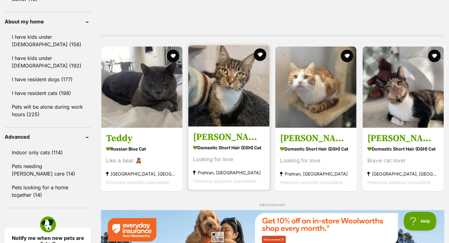
click at [239, 115] on img at bounding box center [228, 85] width 81 height 81
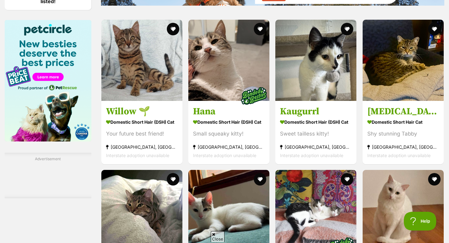
scroll to position [797, 0]
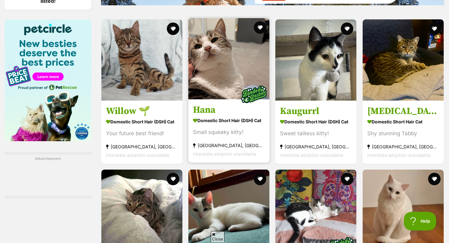
click at [209, 71] on img at bounding box center [228, 58] width 81 height 81
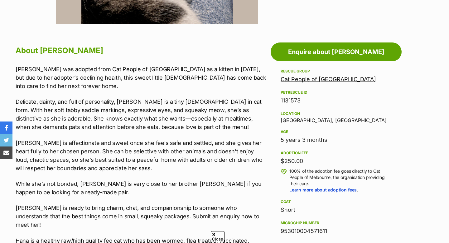
scroll to position [392, 0]
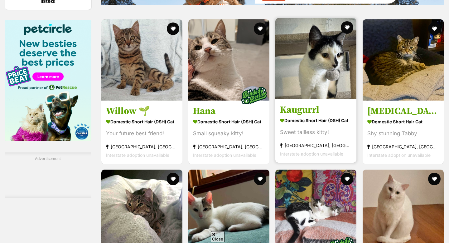
scroll to position [797, 0]
click at [317, 80] on img at bounding box center [315, 58] width 81 height 81
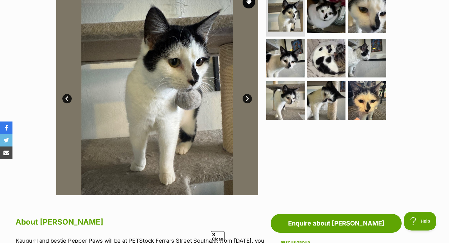
scroll to position [137, 0]
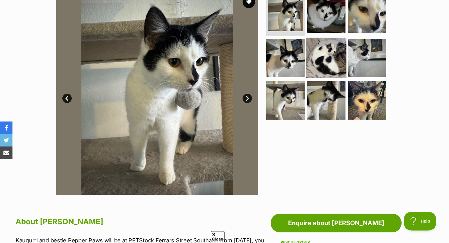
click at [312, 65] on img at bounding box center [326, 57] width 40 height 40
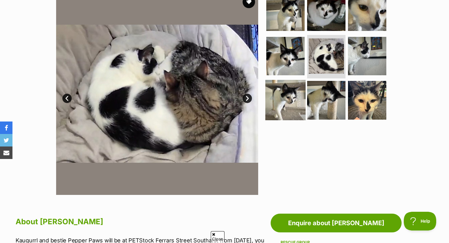
click at [293, 100] on img at bounding box center [285, 100] width 40 height 40
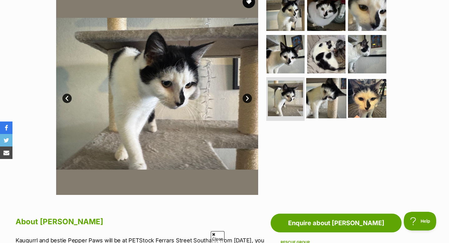
click at [324, 89] on img at bounding box center [326, 98] width 40 height 40
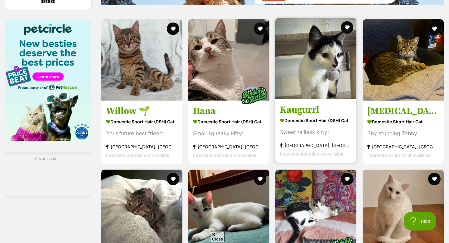
click at [337, 49] on img at bounding box center [315, 58] width 81 height 81
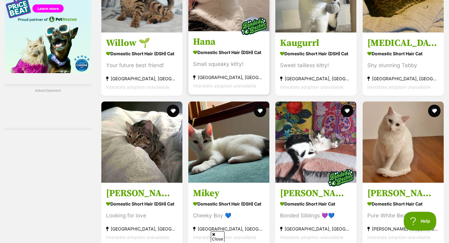
scroll to position [902, 0]
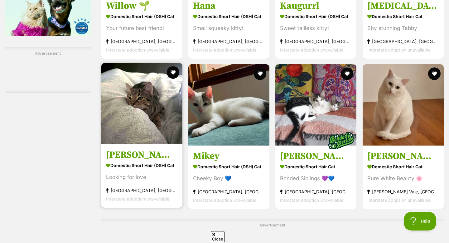
click at [135, 126] on img at bounding box center [141, 103] width 81 height 81
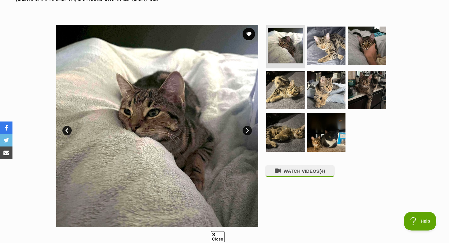
scroll to position [104, 0]
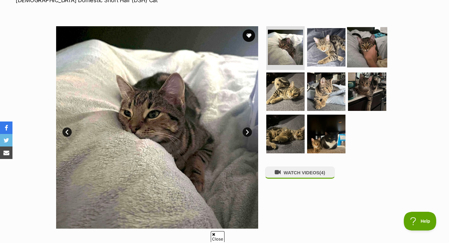
click at [349, 47] on img at bounding box center [367, 47] width 40 height 40
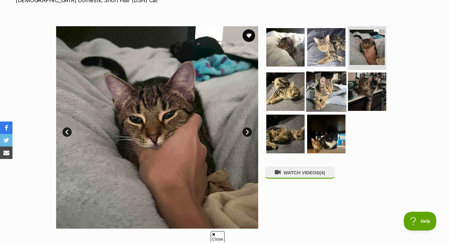
click at [332, 74] on img at bounding box center [326, 91] width 40 height 40
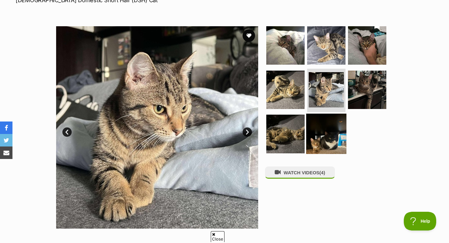
click at [332, 145] on img at bounding box center [326, 133] width 40 height 40
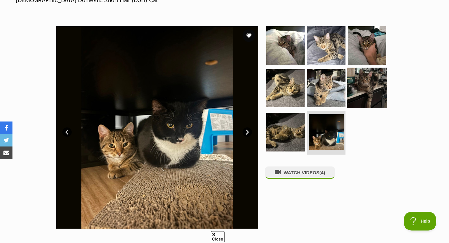
click at [358, 98] on img at bounding box center [367, 87] width 40 height 40
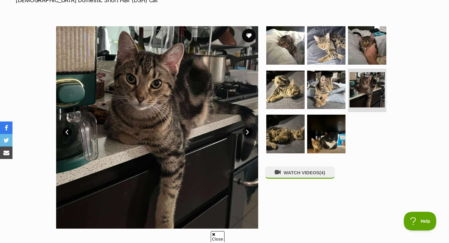
click at [250, 39] on button "favourite" at bounding box center [249, 36] width 14 height 14
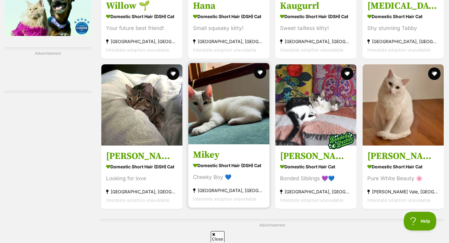
click at [250, 120] on img at bounding box center [228, 103] width 81 height 81
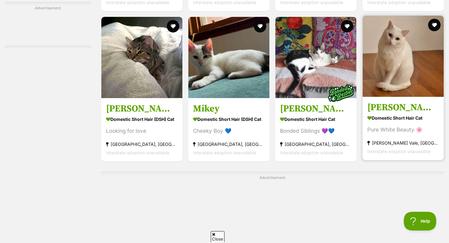
scroll to position [1088, 0]
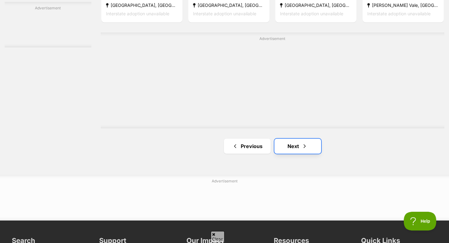
click at [295, 146] on link "Next" at bounding box center [297, 145] width 47 height 15
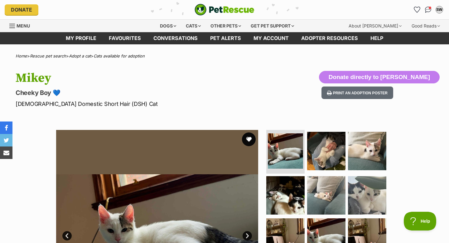
click at [250, 134] on button "favourite" at bounding box center [249, 139] width 14 height 14
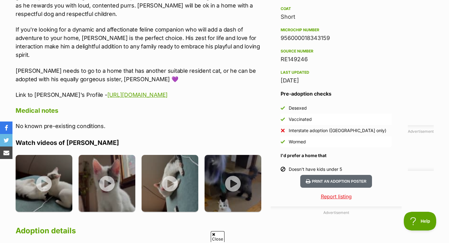
scroll to position [498, 0]
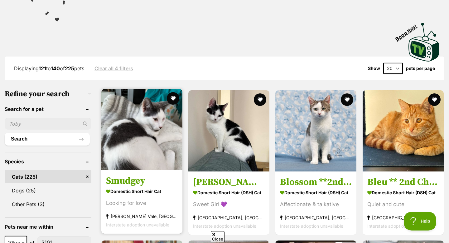
click at [126, 158] on img at bounding box center [141, 129] width 81 height 81
click at [133, 109] on img at bounding box center [141, 129] width 81 height 81
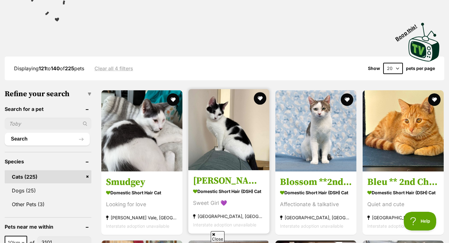
click at [240, 126] on img at bounding box center [228, 129] width 81 height 81
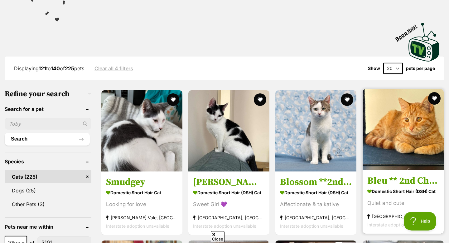
click at [420, 141] on img at bounding box center [403, 129] width 81 height 81
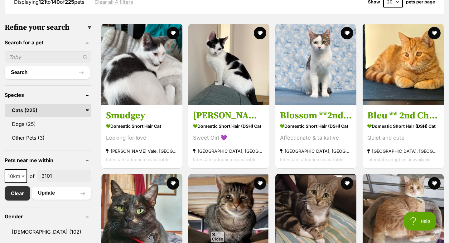
scroll to position [289, 0]
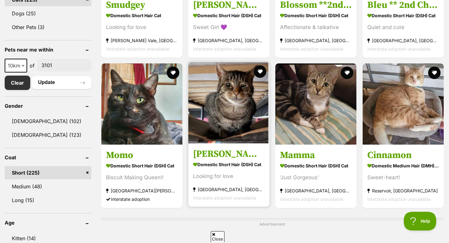
click at [230, 122] on img at bounding box center [228, 102] width 81 height 81
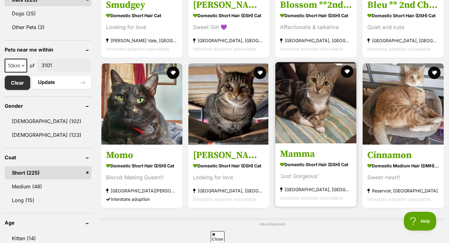
click at [333, 122] on img at bounding box center [315, 102] width 81 height 81
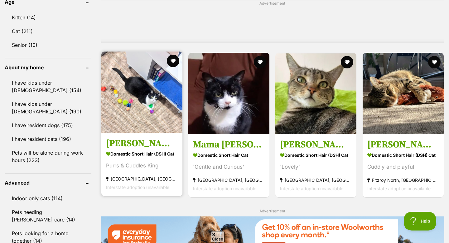
scroll to position [519, 0]
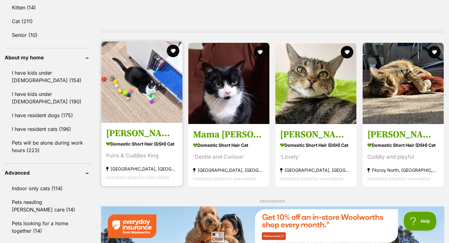
click at [142, 123] on img at bounding box center [141, 81] width 81 height 81
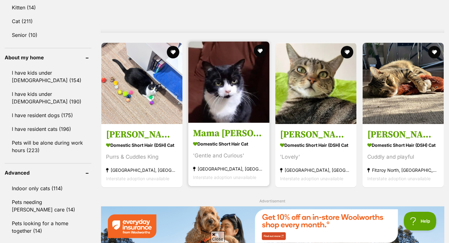
click at [198, 93] on img at bounding box center [228, 81] width 81 height 81
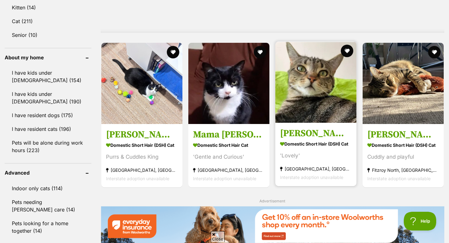
click at [297, 113] on img at bounding box center [315, 81] width 81 height 81
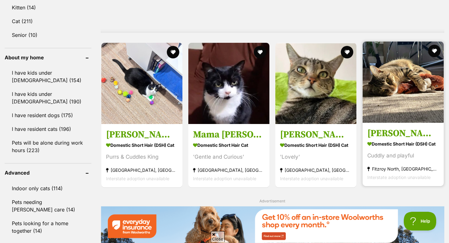
click at [404, 102] on img at bounding box center [403, 81] width 81 height 81
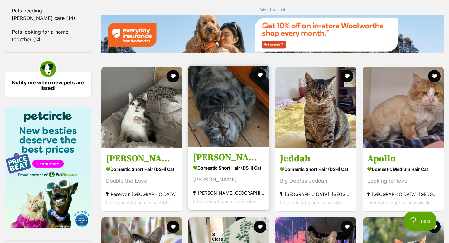
scroll to position [719, 0]
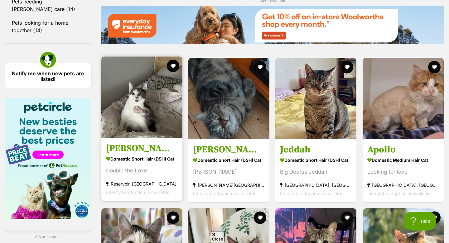
click at [152, 136] on img at bounding box center [141, 96] width 81 height 81
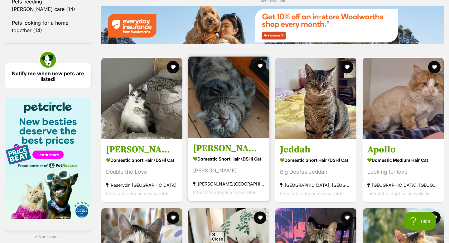
click at [224, 122] on img at bounding box center [228, 96] width 81 height 81
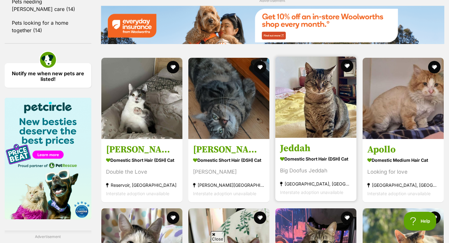
click at [306, 145] on h3 "Jeddah" at bounding box center [316, 148] width 72 height 12
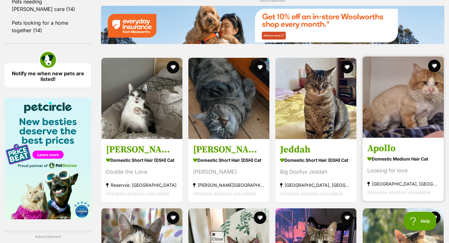
click at [376, 134] on img at bounding box center [403, 96] width 81 height 81
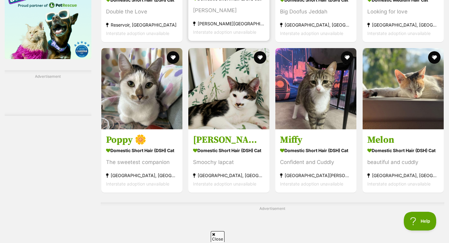
scroll to position [881, 0]
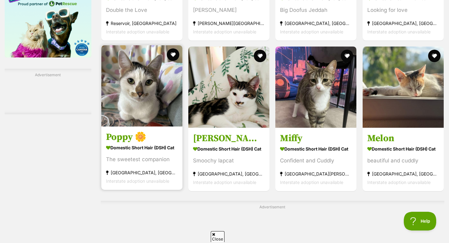
click at [146, 128] on link at bounding box center [141, 124] width 81 height 6
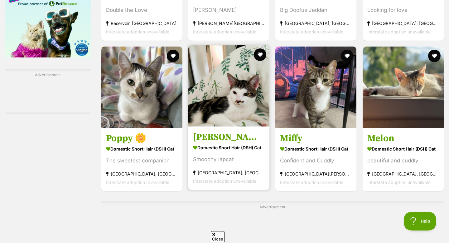
click at [256, 139] on h3 "Jesse" at bounding box center [229, 137] width 72 height 12
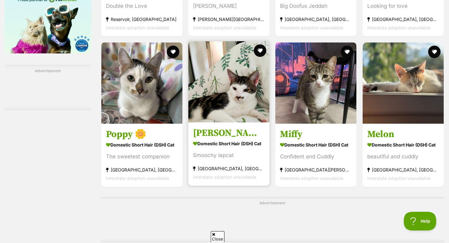
scroll to position [930, 0]
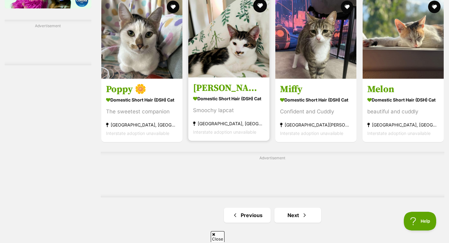
click at [259, 5] on button "favourite" at bounding box center [260, 6] width 14 height 14
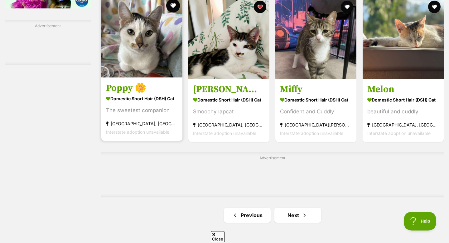
click at [172, 4] on button "favourite" at bounding box center [173, 6] width 14 height 14
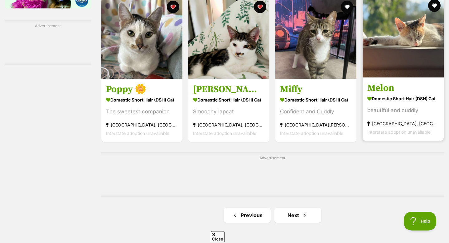
scroll to position [0, 0]
click at [387, 76] on img at bounding box center [403, 36] width 81 height 81
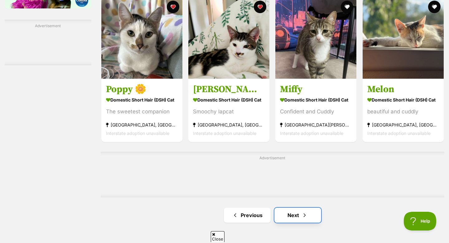
click at [290, 222] on link "Next" at bounding box center [297, 214] width 47 height 15
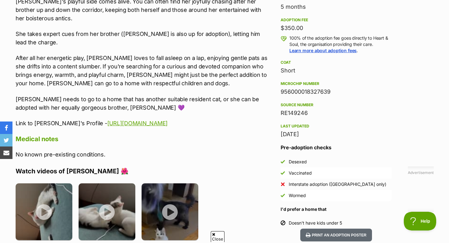
scroll to position [441, 0]
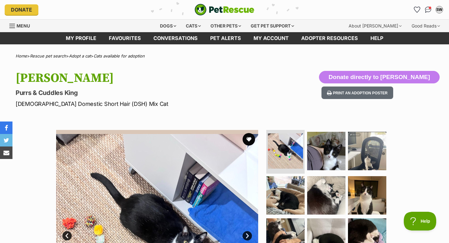
click at [250, 132] on img at bounding box center [157, 231] width 202 height 202
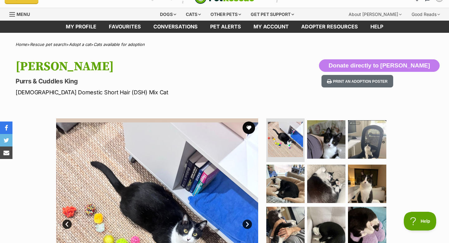
scroll to position [13, 0]
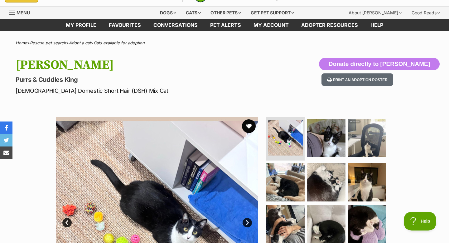
click at [250, 129] on button "favourite" at bounding box center [249, 126] width 14 height 14
click at [320, 140] on img at bounding box center [326, 138] width 40 height 40
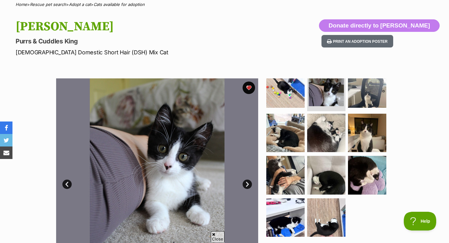
scroll to position [59, 0]
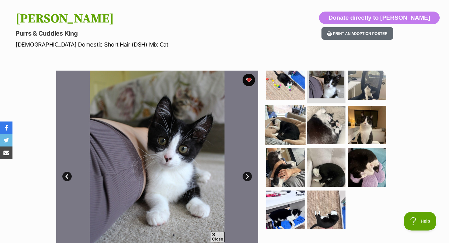
click at [294, 127] on img at bounding box center [285, 124] width 40 height 40
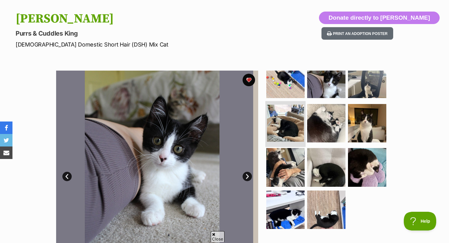
scroll to position [11, 0]
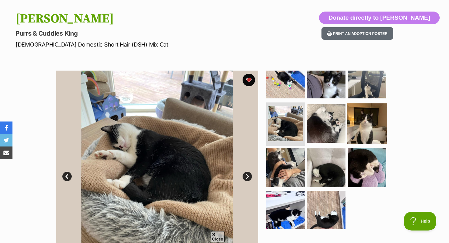
click at [370, 124] on img at bounding box center [367, 123] width 40 height 40
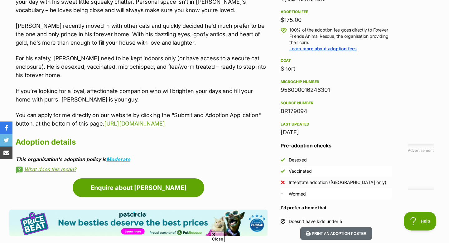
scroll to position [450, 0]
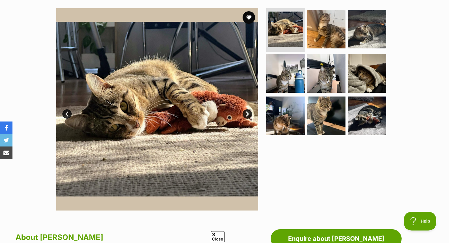
scroll to position [74, 0]
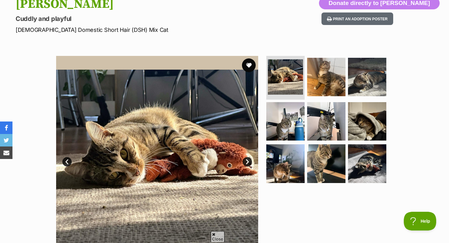
click at [252, 67] on button "favourite" at bounding box center [249, 65] width 14 height 14
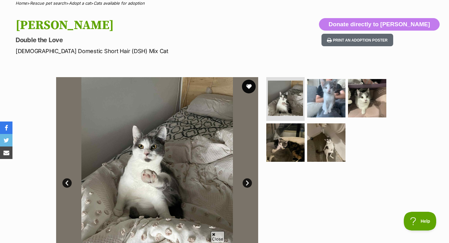
click at [245, 80] on button "favourite" at bounding box center [249, 87] width 14 height 14
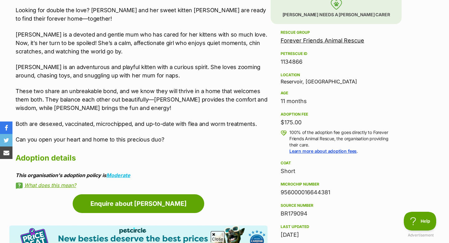
scroll to position [382, 0]
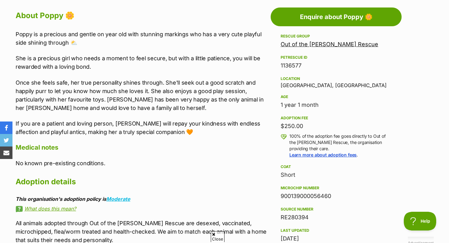
scroll to position [343, 0]
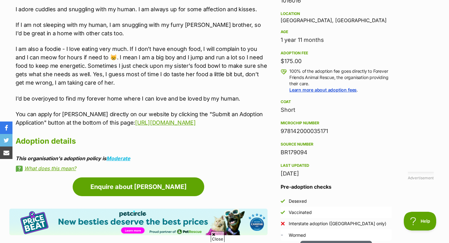
scroll to position [398, 0]
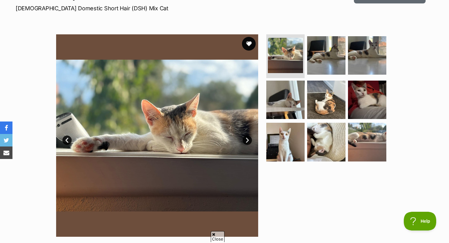
click at [249, 45] on button "favourite" at bounding box center [249, 44] width 14 height 14
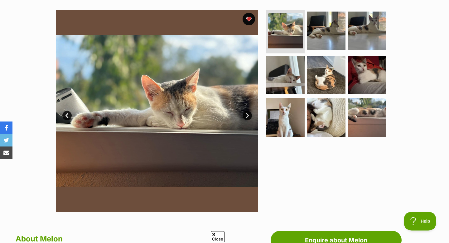
scroll to position [121, 0]
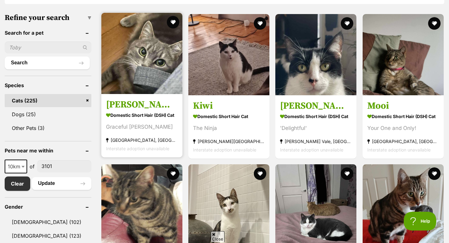
click at [167, 83] on img at bounding box center [141, 53] width 81 height 81
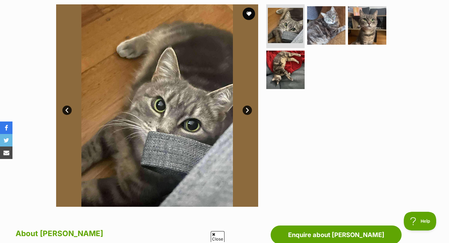
scroll to position [59, 0]
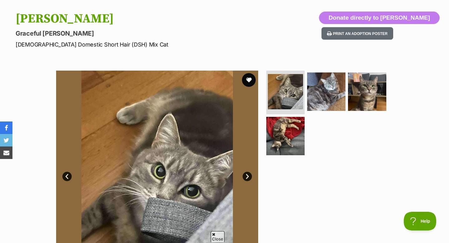
click at [253, 78] on button "favourite" at bounding box center [249, 80] width 14 height 14
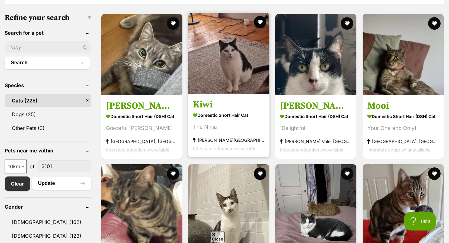
click at [251, 86] on img at bounding box center [228, 53] width 81 height 81
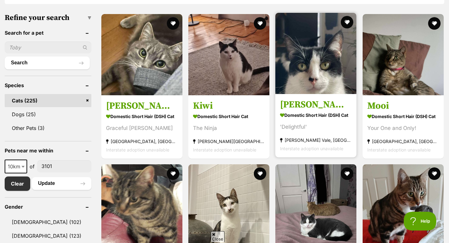
click at [305, 78] on img at bounding box center [315, 53] width 81 height 81
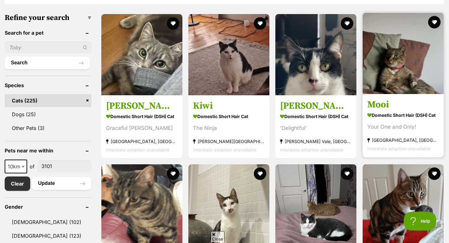
click at [415, 68] on img at bounding box center [403, 53] width 81 height 81
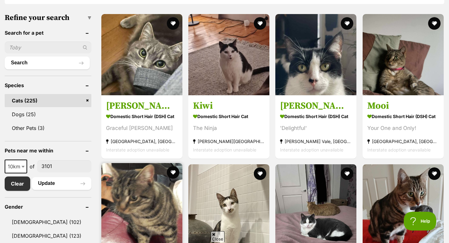
click at [135, 172] on img at bounding box center [141, 203] width 81 height 81
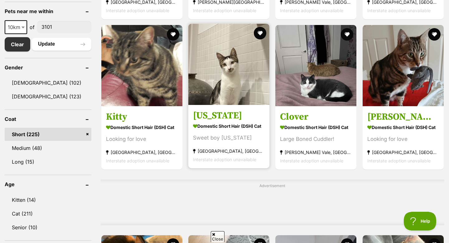
scroll to position [328, 0]
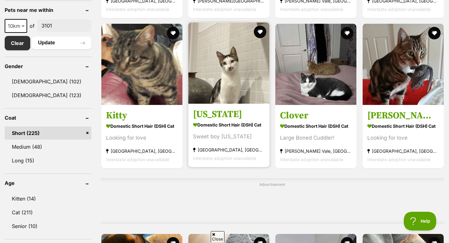
click at [232, 82] on img at bounding box center [228, 62] width 81 height 81
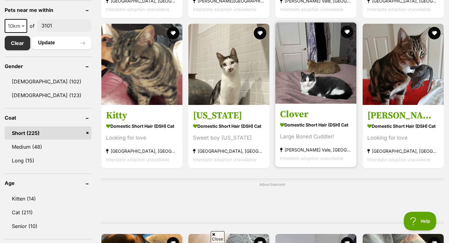
click at [305, 84] on img at bounding box center [315, 62] width 81 height 81
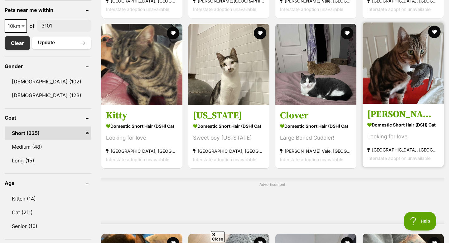
click at [407, 95] on img at bounding box center [403, 62] width 81 height 81
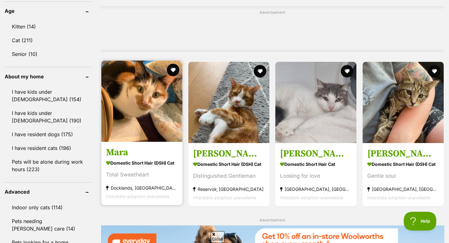
scroll to position [509, 0]
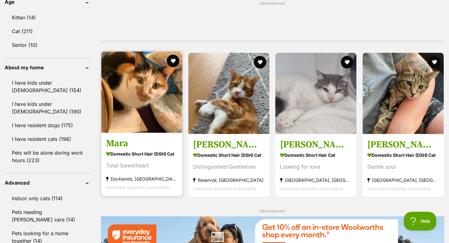
click at [131, 102] on img at bounding box center [141, 91] width 81 height 81
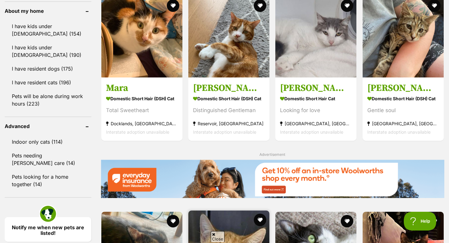
scroll to position [557, 0]
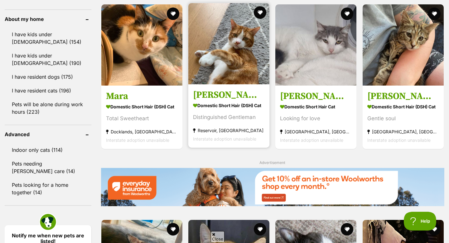
click at [228, 49] on img at bounding box center [228, 43] width 81 height 81
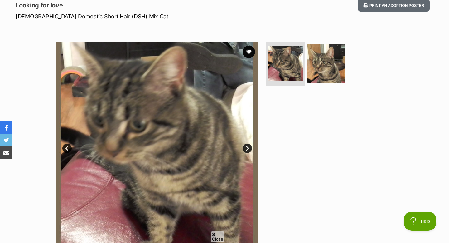
scroll to position [87, 0]
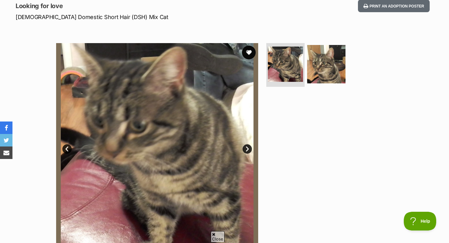
click at [248, 55] on button "favourite" at bounding box center [249, 53] width 14 height 14
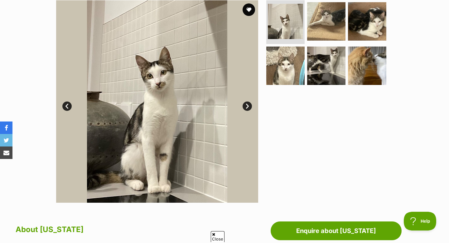
scroll to position [129, 0]
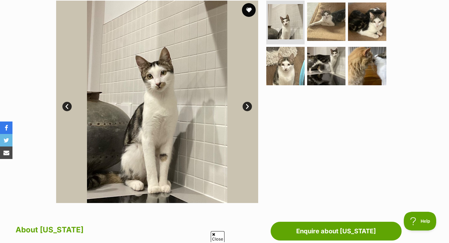
click at [248, 9] on button "favourite" at bounding box center [249, 10] width 14 height 14
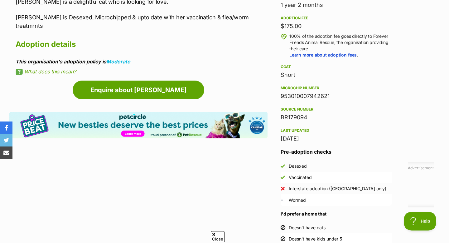
scroll to position [435, 0]
